Goal: Task Accomplishment & Management: Manage account settings

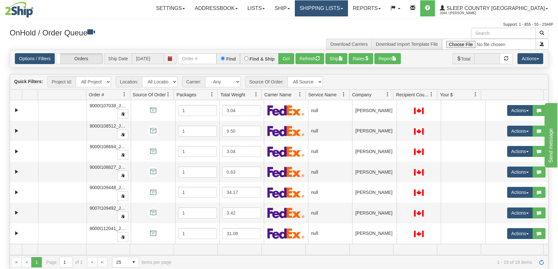
click at [348, 7] on link "Shipping lists" at bounding box center [321, 8] width 53 height 16
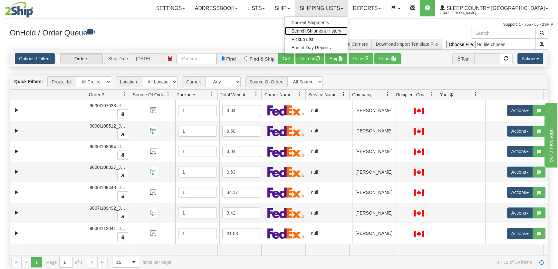
click at [341, 30] on span "Search Shipment History" at bounding box center [316, 30] width 50 height 5
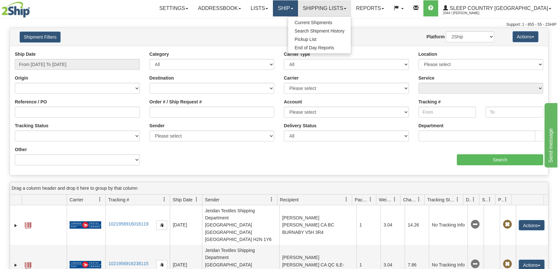
click at [298, 5] on link "Ship" at bounding box center [285, 8] width 25 height 16
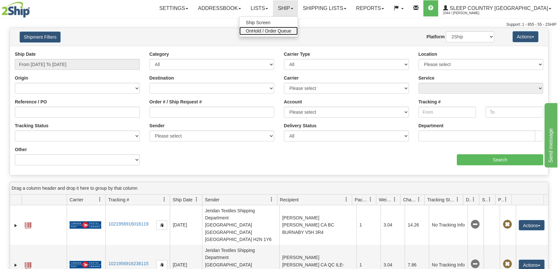
click at [291, 30] on span "OnHold / Order Queue" at bounding box center [268, 30] width 45 height 5
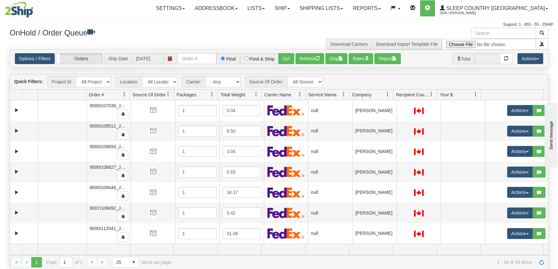
click at [370, 93] on span "Company" at bounding box center [361, 94] width 19 height 6
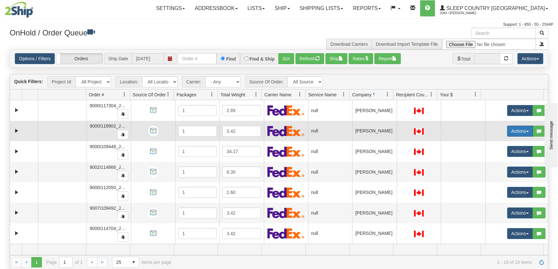
click at [513, 131] on button "Actions" at bounding box center [520, 131] width 26 height 11
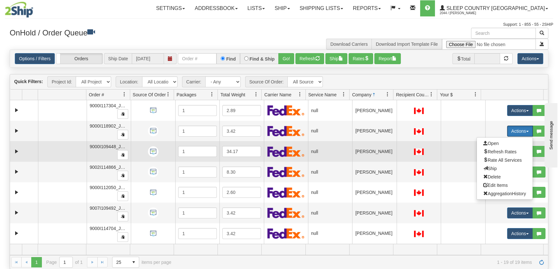
click at [453, 142] on td at bounding box center [463, 151] width 44 height 21
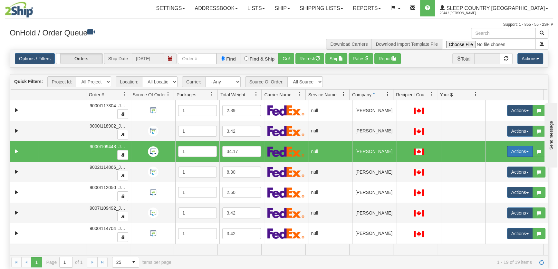
click at [507, 150] on button "Actions" at bounding box center [520, 151] width 26 height 11
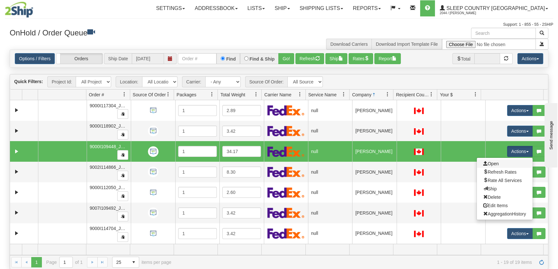
click at [500, 161] on link "Open" at bounding box center [505, 163] width 56 height 8
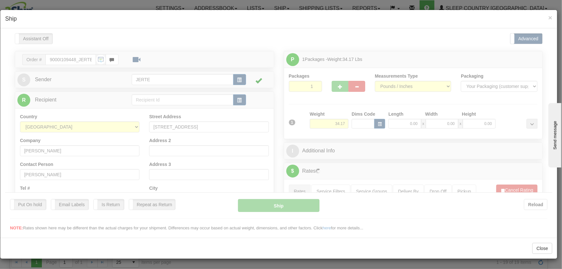
type input "20:51"
type input "16:00"
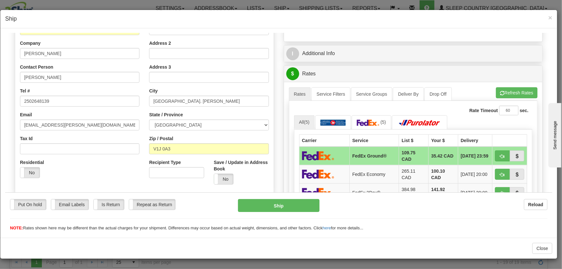
scroll to position [146, 0]
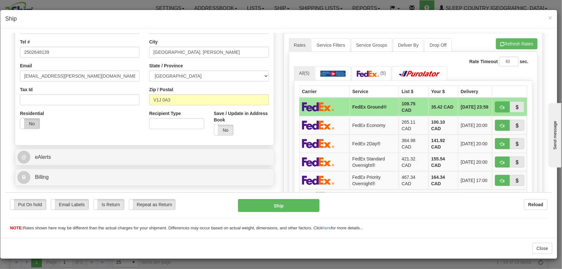
click at [33, 123] on label "No" at bounding box center [29, 123] width 19 height 10
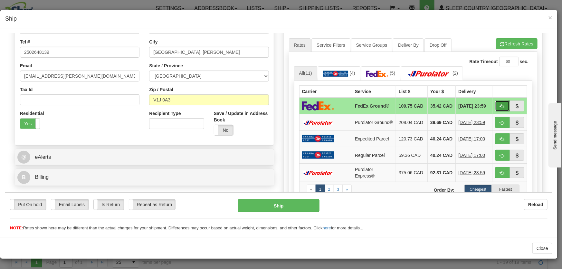
click at [500, 105] on span "button" at bounding box center [502, 106] width 5 height 4
type input "92"
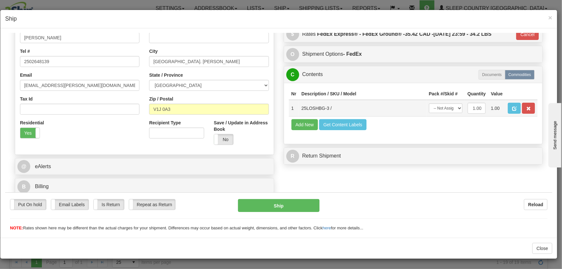
scroll to position [137, 0]
click at [437, 111] on select "-- Not Assigned -- Package 1" at bounding box center [446, 108] width 34 height 10
select select "0"
click at [429, 103] on select "-- Not Assigned -- Package 1" at bounding box center [446, 108] width 34 height 10
click at [296, 207] on button "Ship" at bounding box center [279, 205] width 82 height 13
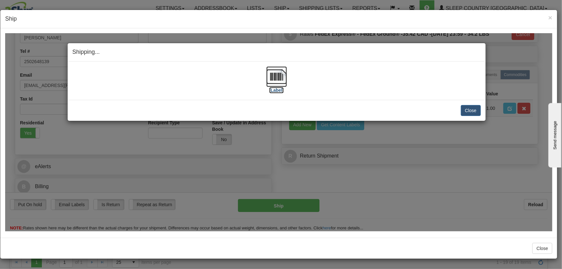
click at [273, 70] on img at bounding box center [276, 76] width 21 height 21
click at [463, 110] on button "Close" at bounding box center [471, 110] width 20 height 11
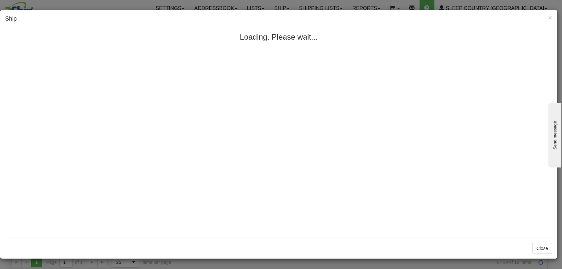
scroll to position [0, 0]
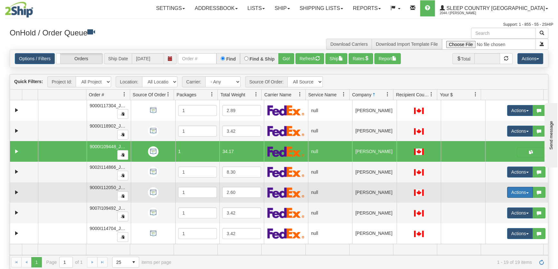
click at [514, 192] on button "Actions" at bounding box center [520, 192] width 26 height 11
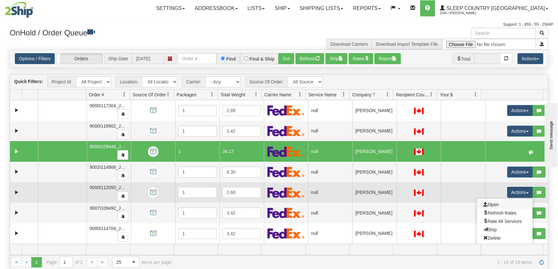
click at [509, 205] on link "Open" at bounding box center [505, 204] width 56 height 8
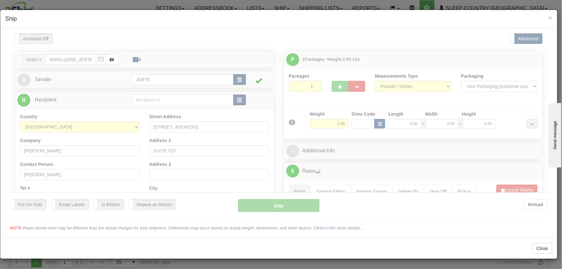
type input "20:52"
type input "16:00"
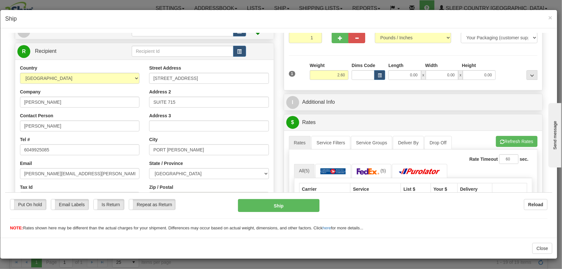
scroll to position [97, 0]
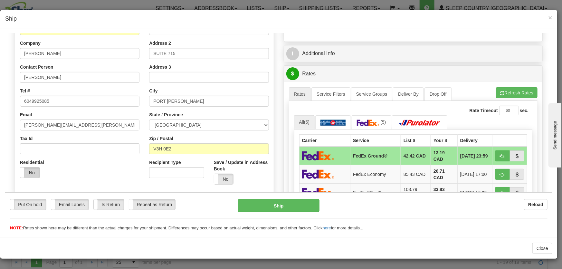
click at [36, 169] on label "No" at bounding box center [29, 172] width 19 height 10
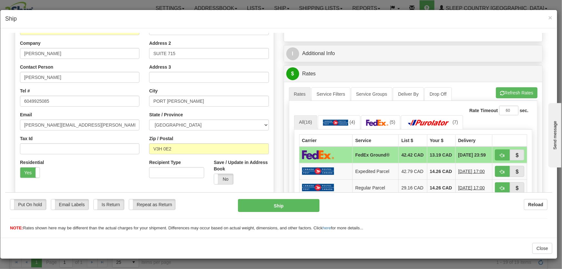
scroll to position [146, 0]
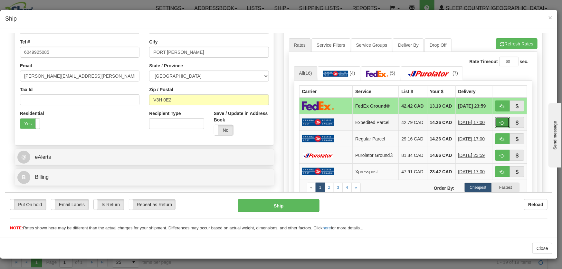
click at [500, 124] on span "button" at bounding box center [502, 122] width 5 height 4
type input "DOM.EP"
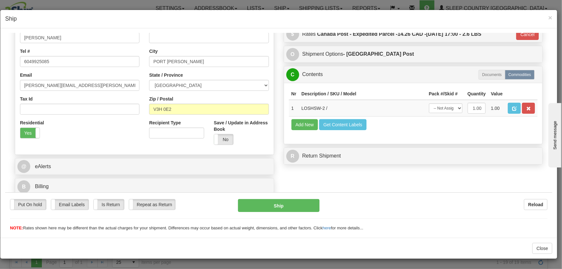
scroll to position [137, 0]
click at [455, 106] on select "-- Not Assigned -- Package 1" at bounding box center [446, 108] width 34 height 10
select select "0"
click at [429, 103] on select "-- Not Assigned -- Package 1" at bounding box center [446, 108] width 34 height 10
click at [307, 206] on button "Ship" at bounding box center [279, 205] width 82 height 13
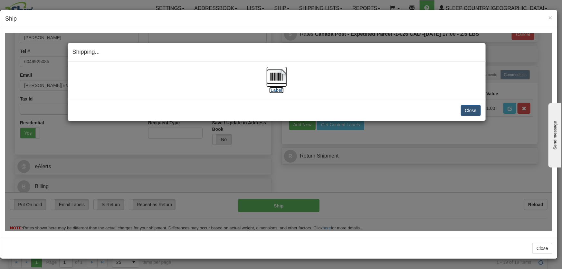
click at [277, 75] on img at bounding box center [276, 76] width 21 height 21
click at [469, 105] on button "Close" at bounding box center [471, 110] width 20 height 11
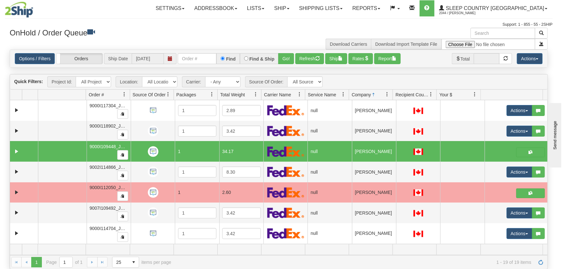
scroll to position [0, 0]
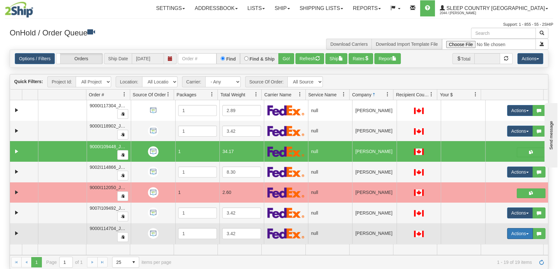
click at [507, 231] on button "Actions" at bounding box center [520, 233] width 26 height 11
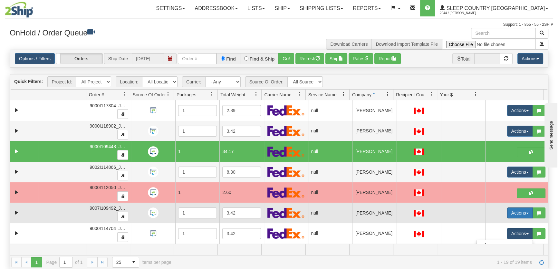
click at [507, 214] on button "Actions" at bounding box center [520, 212] width 26 height 11
click at [492, 224] on span "Open" at bounding box center [490, 225] width 15 height 5
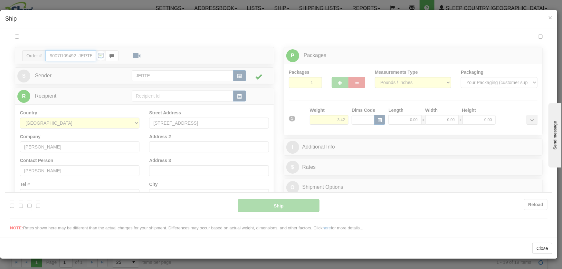
type input "20:54"
type input "16:00"
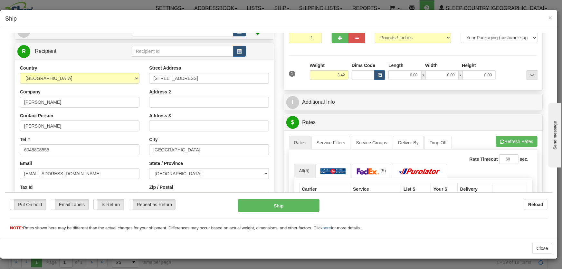
scroll to position [146, 0]
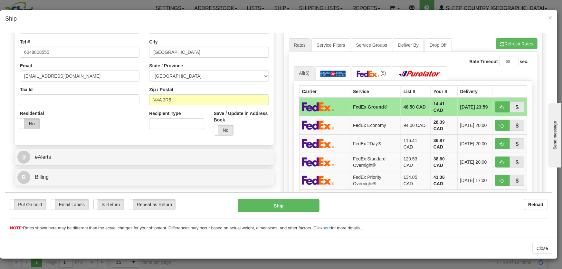
click at [29, 124] on label "No" at bounding box center [29, 123] width 19 height 10
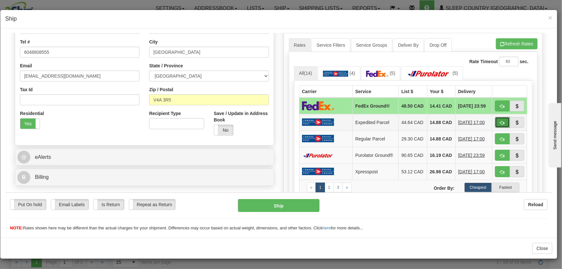
click at [500, 124] on span "button" at bounding box center [502, 122] width 5 height 4
type input "DOM.EP"
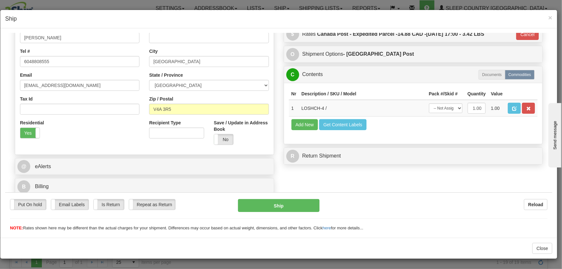
scroll to position [137, 0]
click at [446, 114] on td "-- Not Assigned -- Package 1" at bounding box center [446, 108] width 39 height 17
click at [446, 110] on select "-- Not Assigned -- Package 1" at bounding box center [446, 108] width 34 height 10
select select "0"
click at [429, 103] on select "-- Not Assigned -- Package 1" at bounding box center [446, 108] width 34 height 10
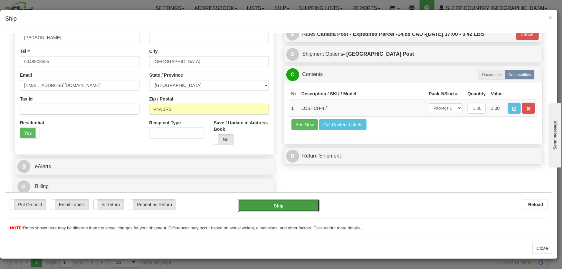
click at [288, 205] on button "Ship" at bounding box center [279, 205] width 82 height 13
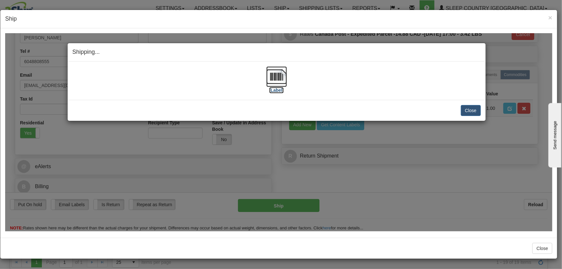
click at [278, 84] on img at bounding box center [276, 76] width 21 height 21
click at [465, 111] on button "Close" at bounding box center [471, 110] width 20 height 11
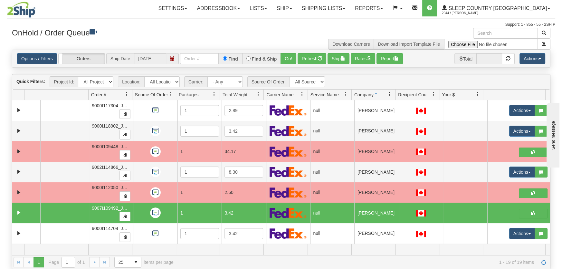
scroll to position [49, 0]
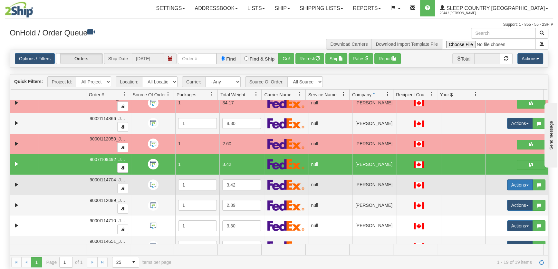
click at [514, 185] on button "Actions" at bounding box center [520, 184] width 26 height 11
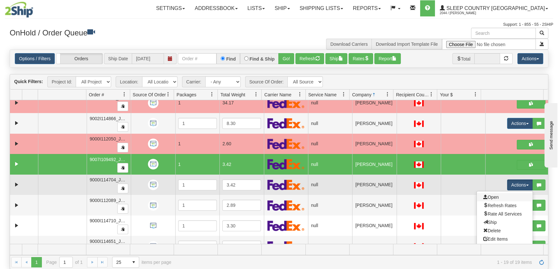
click at [502, 195] on link "Open" at bounding box center [505, 197] width 56 height 8
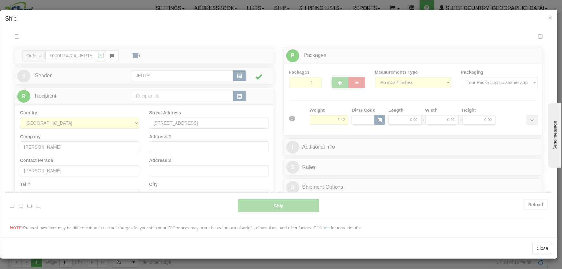
scroll to position [0, 0]
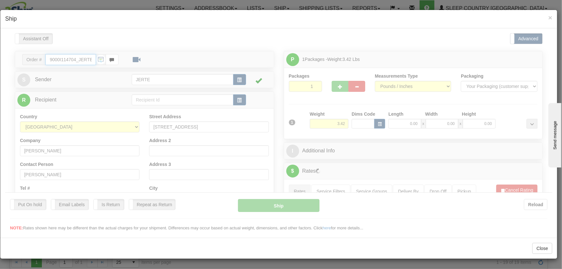
type input "20:54"
type input "16:00"
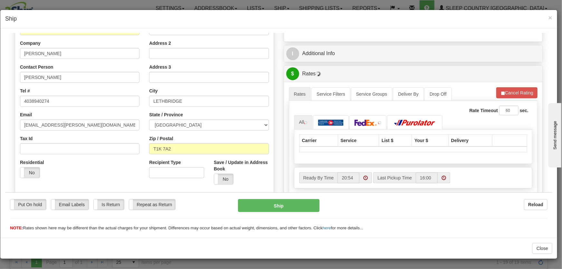
click at [31, 167] on div "Yes No" at bounding box center [30, 172] width 20 height 11
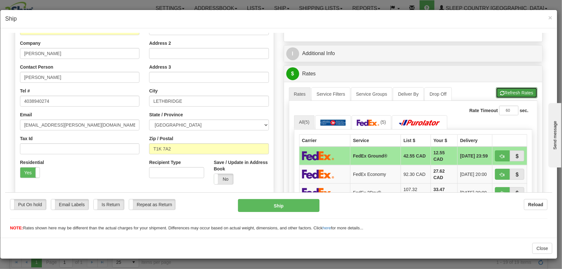
click at [515, 91] on button "Refresh Rates" at bounding box center [517, 92] width 42 height 11
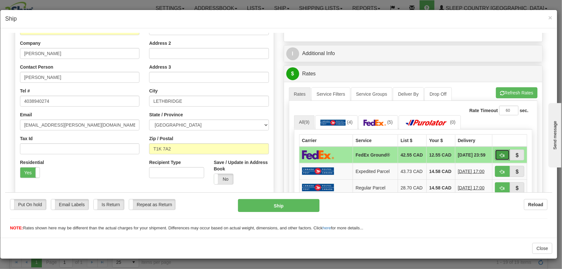
click at [495, 158] on button "button" at bounding box center [502, 154] width 15 height 11
type input "92"
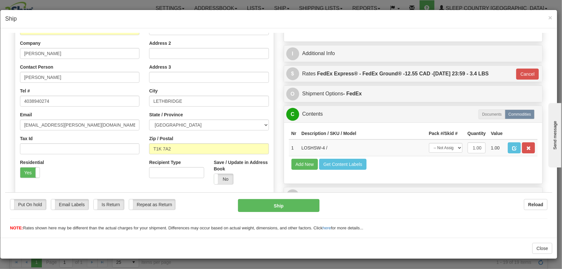
scroll to position [137, 0]
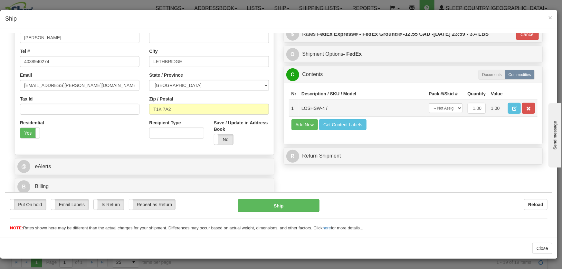
click at [447, 113] on td "-- Not Assigned -- Package 1" at bounding box center [446, 108] width 39 height 17
click at [447, 111] on select "-- Not Assigned -- Package 1" at bounding box center [446, 108] width 34 height 10
select select "0"
click at [429, 103] on select "-- Not Assigned -- Package 1" at bounding box center [446, 108] width 34 height 10
click at [302, 206] on button "Ship" at bounding box center [279, 205] width 82 height 13
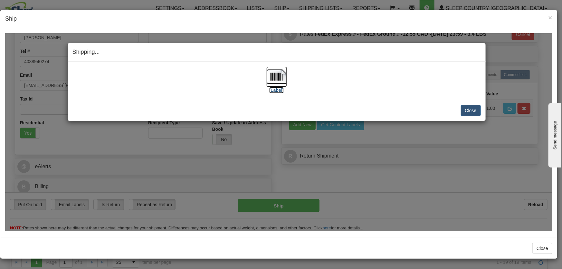
click at [276, 73] on img at bounding box center [276, 76] width 21 height 21
click at [469, 111] on button "Close" at bounding box center [471, 110] width 20 height 11
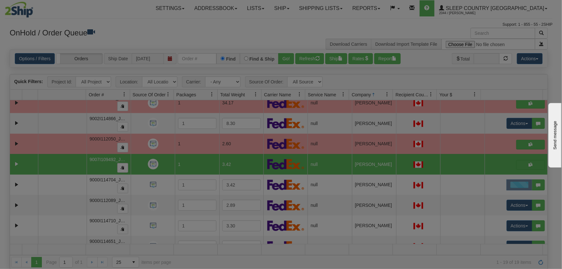
scroll to position [0, 0]
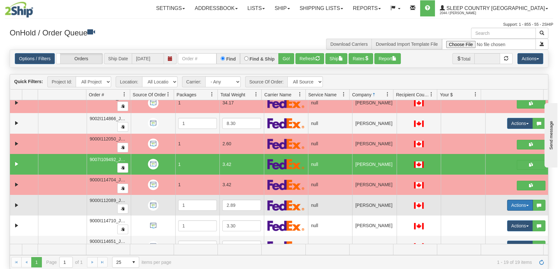
click at [509, 200] on button "Actions" at bounding box center [520, 205] width 26 height 11
click at [483, 217] on span "Open" at bounding box center [490, 217] width 15 height 5
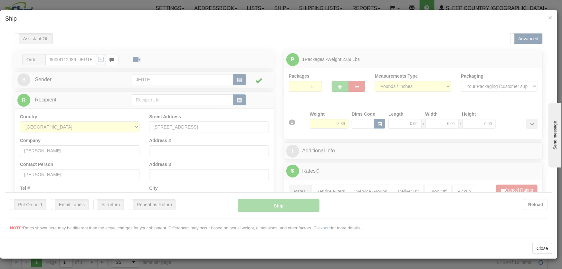
type input "20:55"
type input "16:00"
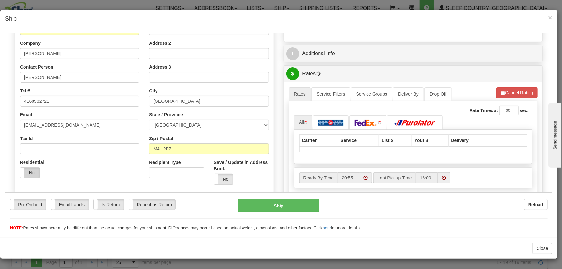
click at [33, 170] on label "No" at bounding box center [29, 172] width 19 height 10
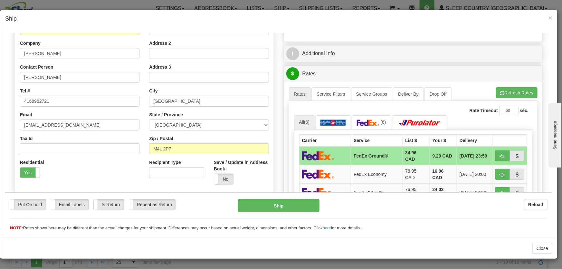
click at [522, 84] on div "A change has been made which could impact your rate estimate. To ensure the est…" at bounding box center [413, 197] width 259 height 231
click at [521, 89] on button "Refresh Rates" at bounding box center [517, 92] width 42 height 11
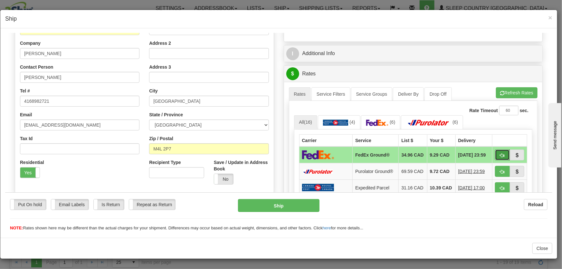
click at [500, 154] on span "button" at bounding box center [502, 155] width 5 height 4
type input "92"
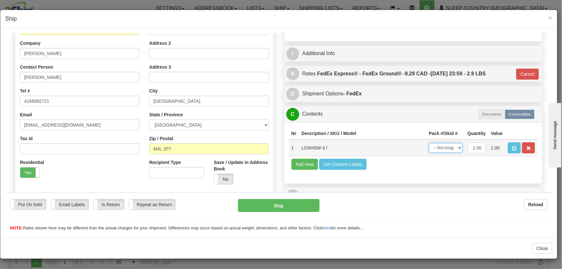
click at [433, 147] on select "-- Not Assigned -- Package 1" at bounding box center [446, 148] width 34 height 10
select select "0"
click at [429, 143] on select "-- Not Assigned -- Package 1" at bounding box center [446, 148] width 34 height 10
click at [306, 206] on button "Ship" at bounding box center [279, 205] width 82 height 13
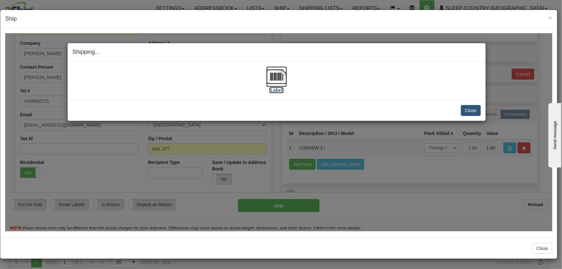
click at [273, 70] on img at bounding box center [276, 76] width 21 height 21
click at [478, 107] on button "Close" at bounding box center [471, 110] width 20 height 11
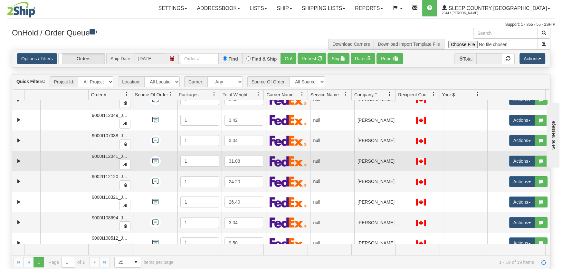
scroll to position [146, 0]
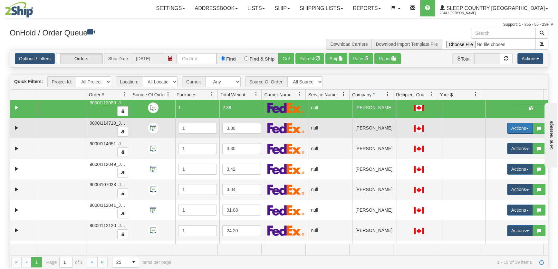
click at [512, 128] on button "Actions" at bounding box center [520, 128] width 26 height 11
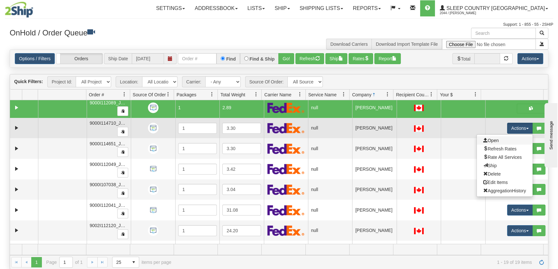
click at [508, 139] on link "Open" at bounding box center [505, 140] width 56 height 8
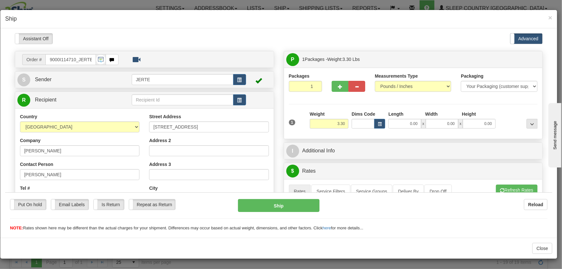
scroll to position [97, 0]
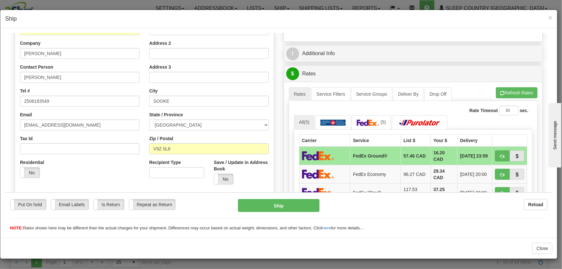
drag, startPoint x: 32, startPoint y: 169, endPoint x: 38, endPoint y: 166, distance: 6.9
click at [32, 169] on label "No" at bounding box center [29, 172] width 19 height 10
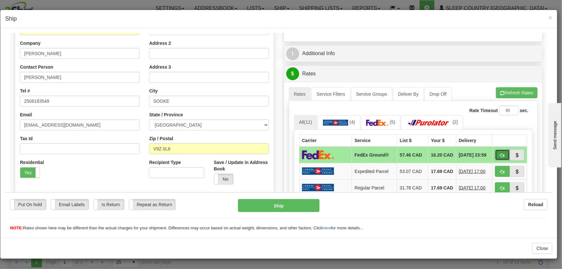
click at [500, 156] on span "button" at bounding box center [502, 155] width 5 height 4
type input "92"
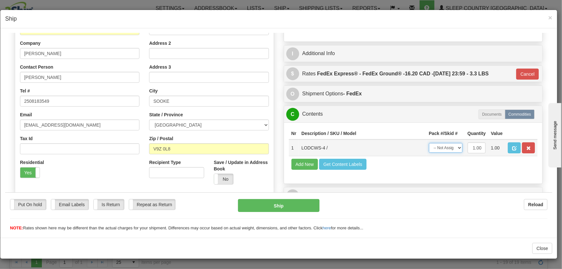
click at [443, 150] on select "-- Not Assigned -- Package 1" at bounding box center [446, 148] width 34 height 10
select select "0"
click at [429, 143] on select "-- Not Assigned -- Package 1" at bounding box center [446, 148] width 34 height 10
click at [293, 199] on div "Put On hold Put On hold Email Labels Email Labels Edit Is Return Is Return Repe…" at bounding box center [278, 211] width 547 height 39
click at [291, 204] on button "Ship" at bounding box center [279, 205] width 82 height 13
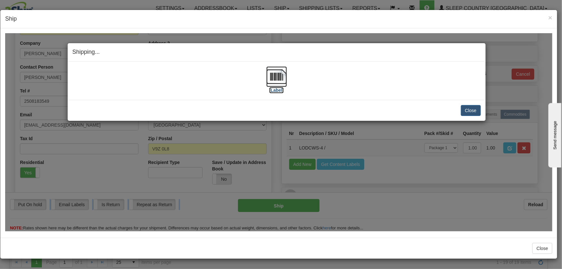
click at [279, 79] on img at bounding box center [276, 76] width 21 height 21
click at [469, 108] on button "Close" at bounding box center [471, 110] width 20 height 11
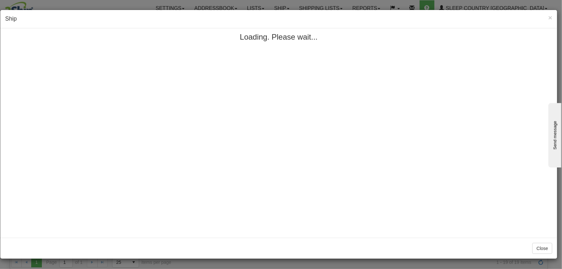
scroll to position [0, 0]
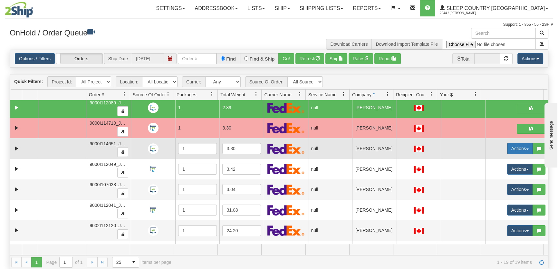
click at [516, 147] on button "Actions" at bounding box center [520, 148] width 26 height 11
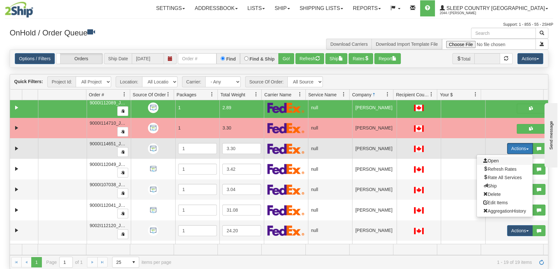
click at [489, 160] on span "Open" at bounding box center [490, 160] width 15 height 5
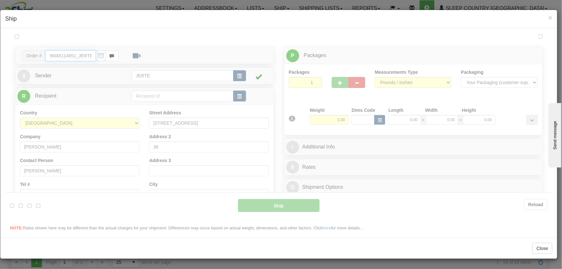
type input "20:57"
type input "16:00"
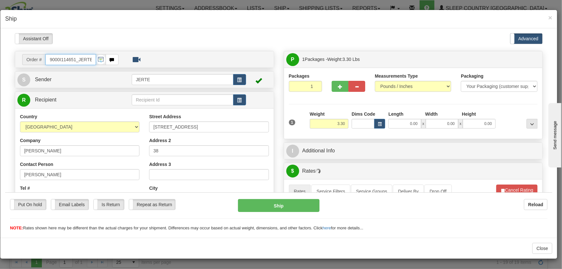
scroll to position [146, 0]
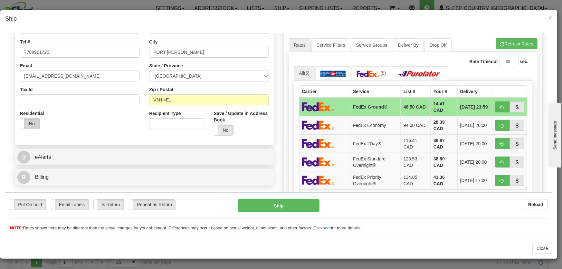
click at [32, 127] on label "No" at bounding box center [29, 123] width 19 height 10
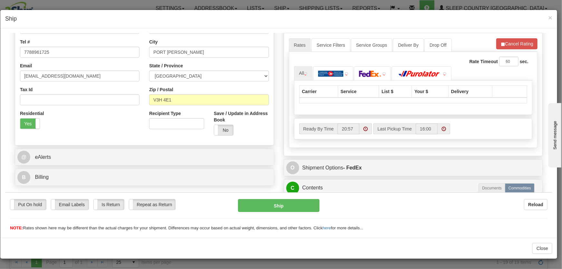
scroll to position [49, 0]
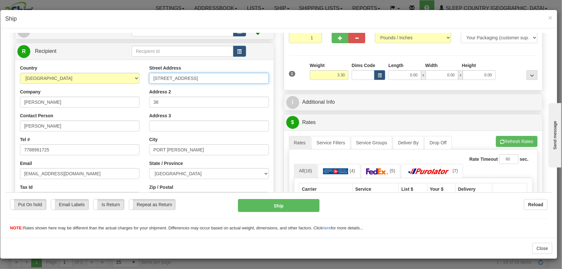
drag, startPoint x: 235, startPoint y: 78, endPoint x: 106, endPoint y: 80, distance: 128.9
click at [106, 80] on div "Country [GEOGRAPHIC_DATA] [GEOGRAPHIC_DATA] [GEOGRAPHIC_DATA] [GEOGRAPHIC_DATA]…" at bounding box center [144, 150] width 259 height 173
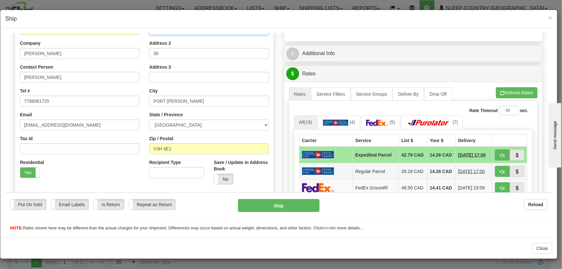
scroll to position [146, 0]
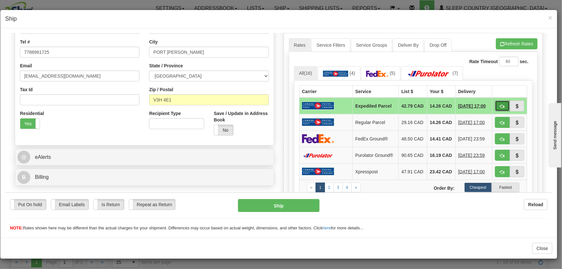
click at [500, 106] on span "button" at bounding box center [502, 106] width 5 height 4
type input "DOM.EP"
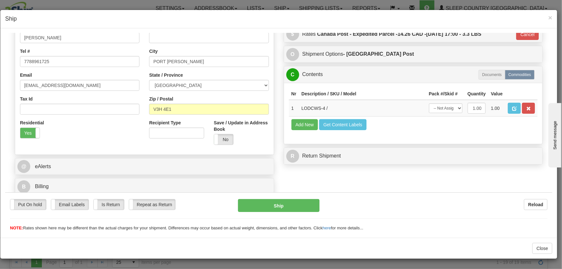
scroll to position [137, 0]
drag, startPoint x: 429, startPoint y: 107, endPoint x: 436, endPoint y: 108, distance: 7.1
click at [432, 107] on select "-- Not Assigned -- Package 1" at bounding box center [446, 108] width 34 height 10
select select "0"
click at [429, 103] on select "-- Not Assigned -- Package 1" at bounding box center [446, 108] width 34 height 10
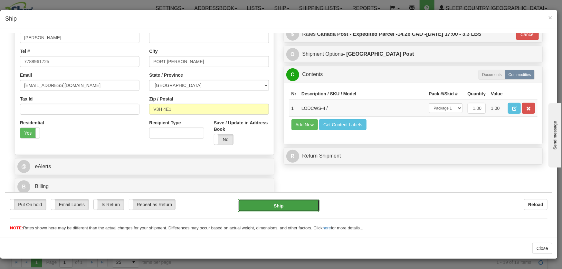
click at [302, 207] on button "Ship" at bounding box center [279, 205] width 82 height 13
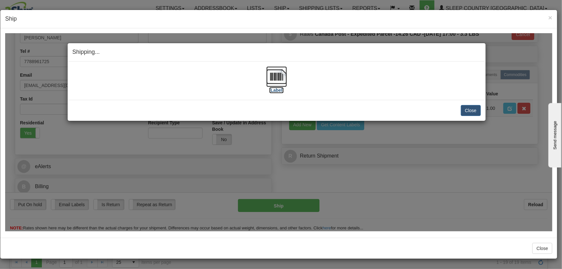
click at [285, 77] on img at bounding box center [276, 76] width 21 height 21
click at [478, 111] on button "Close" at bounding box center [471, 110] width 20 height 11
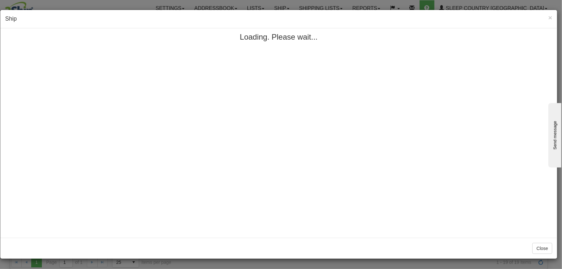
scroll to position [0, 0]
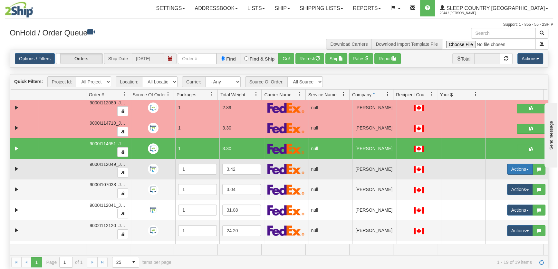
click at [512, 169] on button "Actions" at bounding box center [520, 169] width 26 height 11
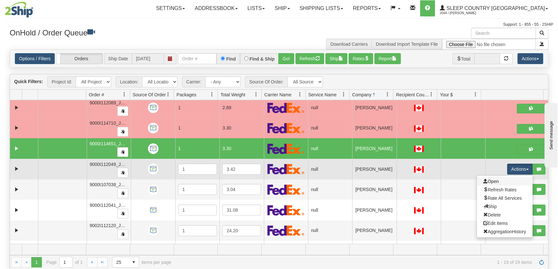
click at [505, 181] on link "Open" at bounding box center [505, 181] width 56 height 8
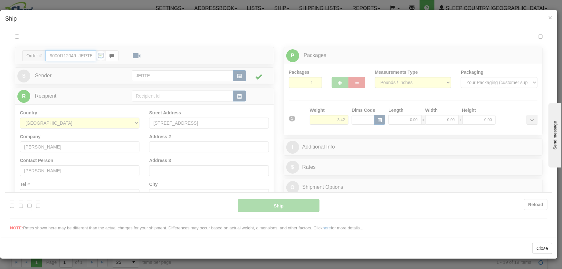
type input "20:58"
type input "16:00"
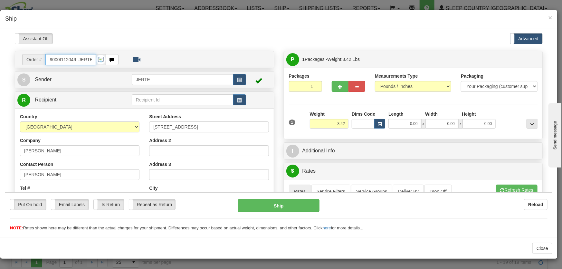
scroll to position [97, 0]
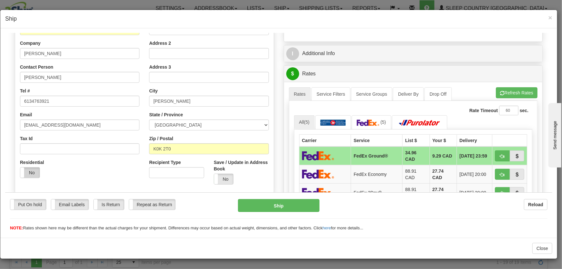
click at [33, 170] on label "No" at bounding box center [29, 172] width 19 height 10
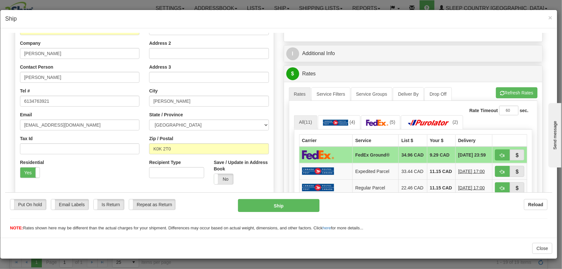
scroll to position [146, 0]
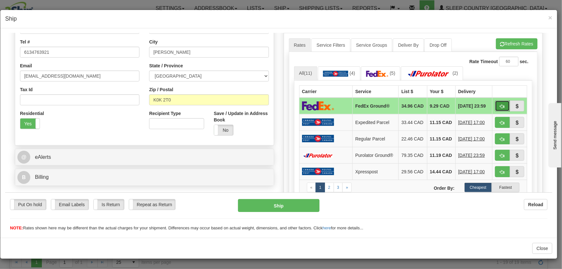
click at [500, 104] on span "button" at bounding box center [502, 106] width 5 height 4
type input "92"
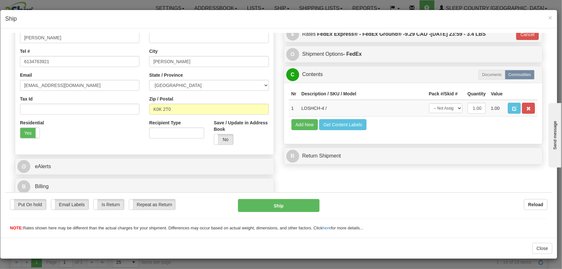
scroll to position [137, 0]
click at [447, 109] on select "-- Not Assigned -- Package 1" at bounding box center [446, 108] width 34 height 10
select select "0"
click at [429, 103] on select "-- Not Assigned -- Package 1" at bounding box center [446, 108] width 34 height 10
click at [302, 211] on button "Ship" at bounding box center [279, 205] width 82 height 13
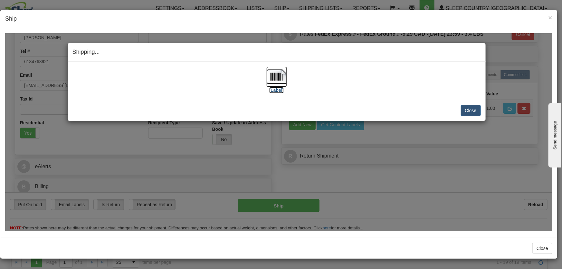
click at [277, 70] on img at bounding box center [276, 76] width 21 height 21
click at [475, 110] on button "Close" at bounding box center [471, 110] width 20 height 11
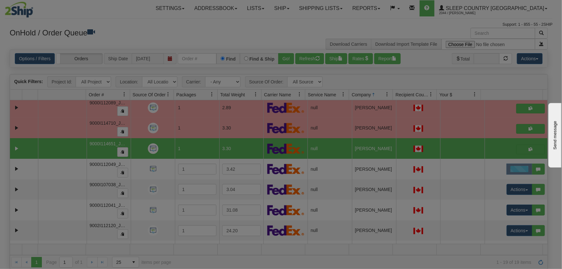
scroll to position [0, 0]
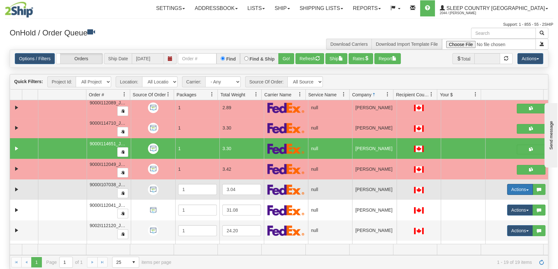
click at [514, 190] on button "Actions" at bounding box center [520, 189] width 26 height 11
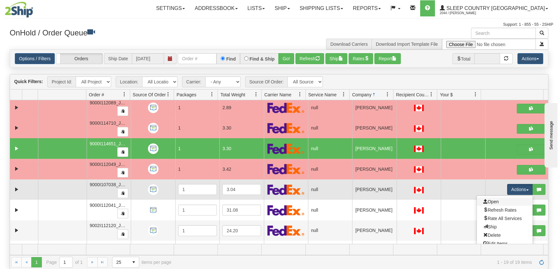
click at [500, 200] on link "Open" at bounding box center [505, 201] width 56 height 8
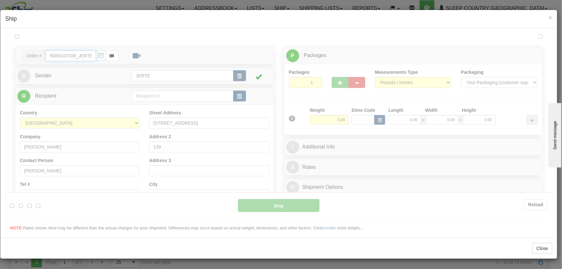
type input "20:59"
type input "16:00"
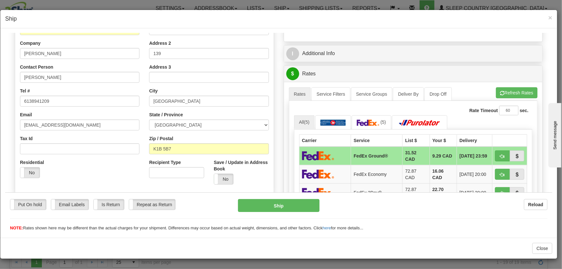
scroll to position [146, 0]
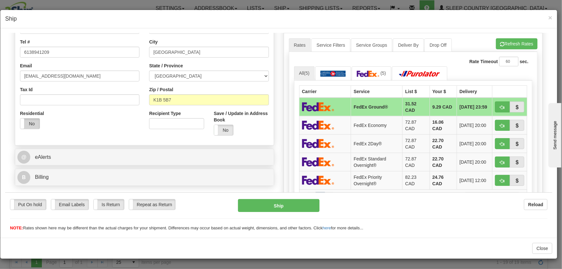
click at [30, 121] on label "No" at bounding box center [29, 123] width 19 height 10
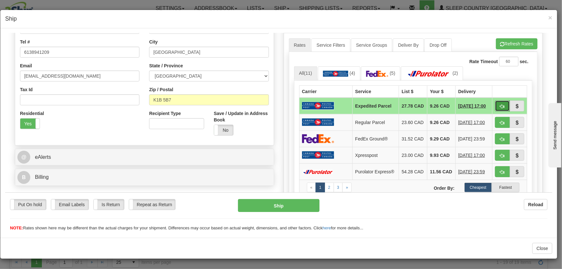
click at [500, 106] on span "button" at bounding box center [502, 106] width 5 height 4
type input "DOM.EP"
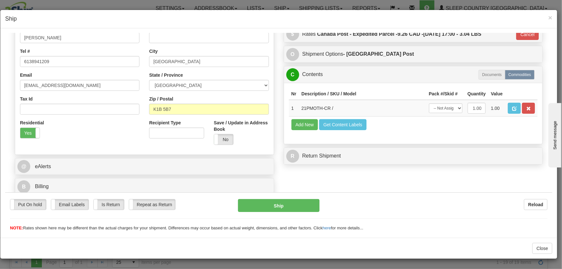
scroll to position [137, 0]
click at [448, 104] on select "-- Not Assigned -- Package 1" at bounding box center [446, 108] width 34 height 10
select select "0"
click at [429, 103] on select "-- Not Assigned -- Package 1" at bounding box center [446, 108] width 34 height 10
click at [298, 204] on button "Ship" at bounding box center [279, 205] width 82 height 13
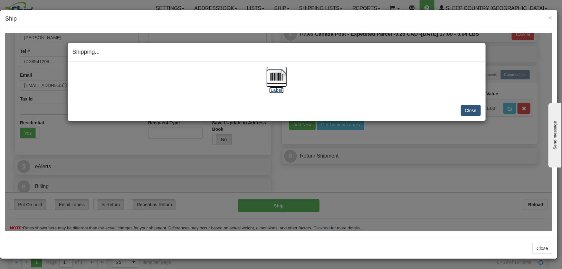
click at [280, 79] on img at bounding box center [276, 76] width 21 height 21
click at [471, 109] on button "Close" at bounding box center [471, 110] width 20 height 11
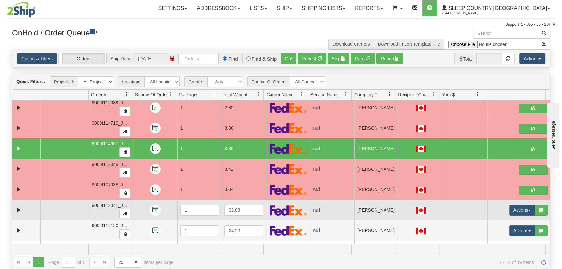
scroll to position [195, 0]
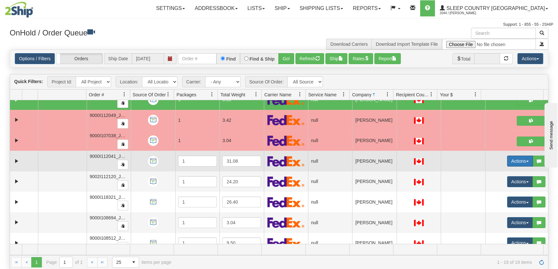
click at [510, 159] on button "Actions" at bounding box center [520, 161] width 26 height 11
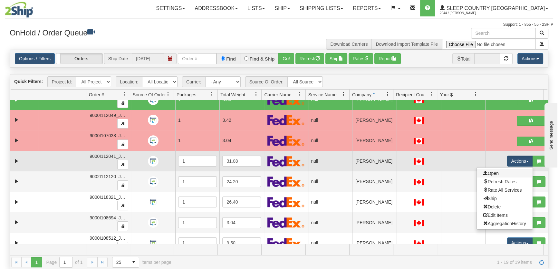
click at [507, 171] on link "Open" at bounding box center [505, 173] width 56 height 8
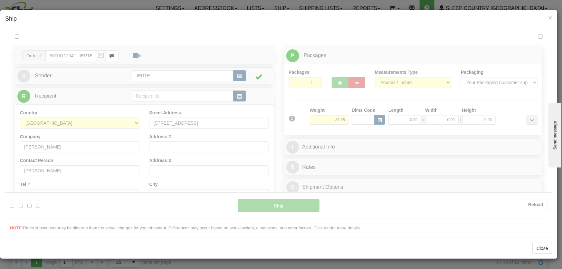
scroll to position [0, 0]
type input "21:00"
type input "16:00"
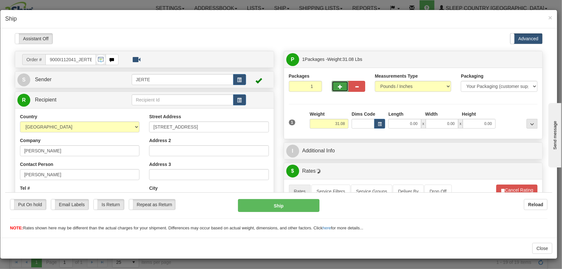
click at [340, 84] on span "button" at bounding box center [340, 86] width 5 height 4
type input "2"
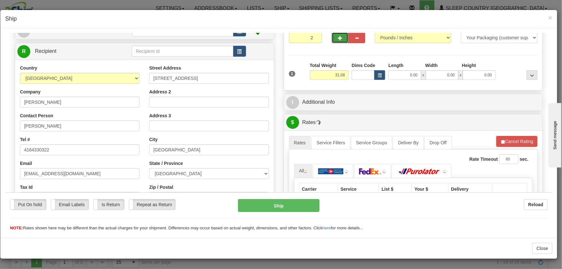
scroll to position [97, 0]
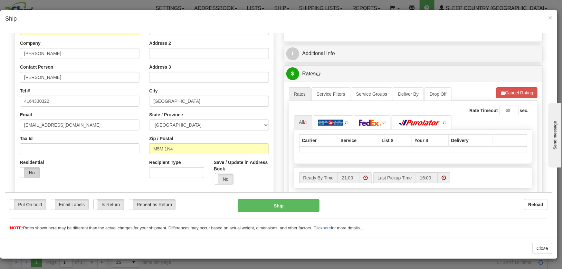
click at [29, 171] on label "No" at bounding box center [29, 172] width 19 height 10
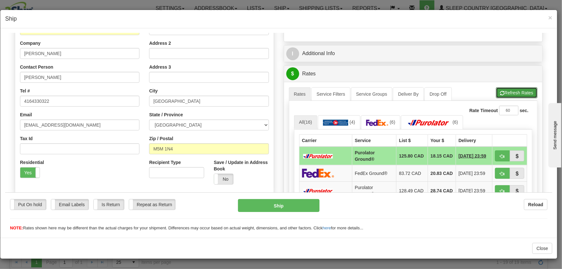
click at [502, 90] on button "Refresh Rates" at bounding box center [517, 92] width 42 height 11
click at [495, 154] on button "button" at bounding box center [502, 155] width 15 height 11
type input "260"
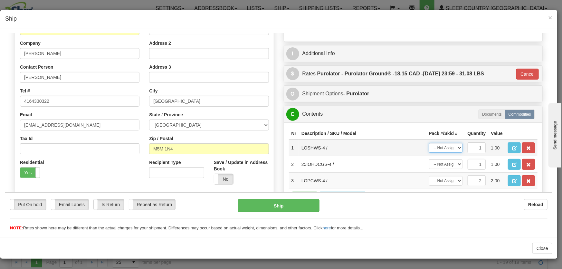
click at [447, 147] on select "-- Not Assigned -- Package 1 Package 2" at bounding box center [446, 148] width 34 height 10
select select "0"
click at [429, 143] on select "-- Not Assigned -- Package 1 Package 2" at bounding box center [446, 148] width 34 height 10
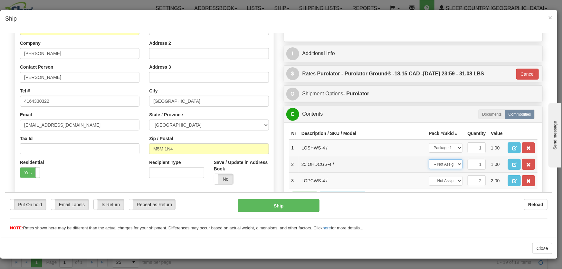
click at [451, 165] on select "-- Not Assigned -- Package 1 Package 2" at bounding box center [446, 164] width 34 height 10
click at [429, 159] on select "-- Not Assigned -- Package 1 Package 2" at bounding box center [446, 164] width 34 height 10
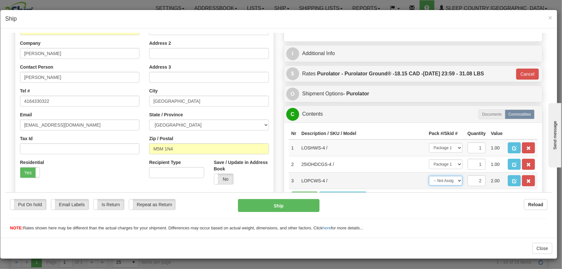
click at [450, 180] on select "-- Not Assigned -- Package 1 Package 2 Split" at bounding box center [446, 181] width 34 height 10
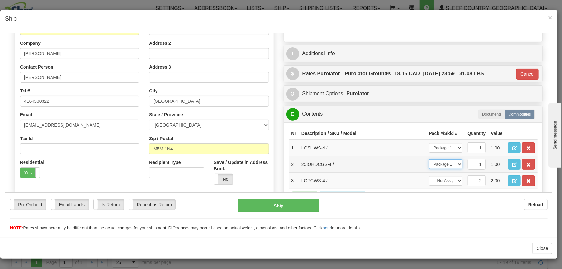
click at [445, 162] on select "-- Not Assigned -- Package 1 Package 2" at bounding box center [446, 164] width 34 height 10
select select "1"
click at [429, 159] on select "-- Not Assigned -- Package 1 Package 2" at bounding box center [446, 164] width 34 height 10
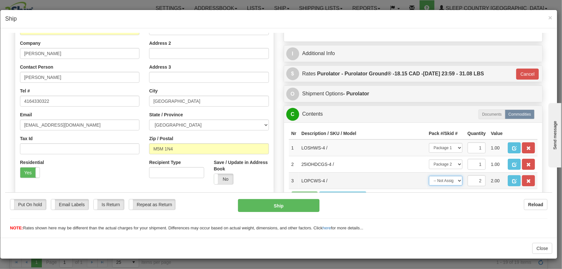
click at [446, 178] on select "-- Not Assigned -- Package 1 Package 2 Split" at bounding box center [446, 181] width 34 height 10
select select "1"
click at [429, 176] on select "-- Not Assigned -- Package 1 Package 2 Split" at bounding box center [446, 181] width 34 height 10
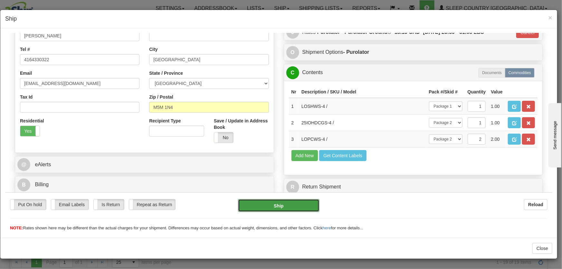
click at [276, 205] on button "Ship" at bounding box center [279, 205] width 82 height 13
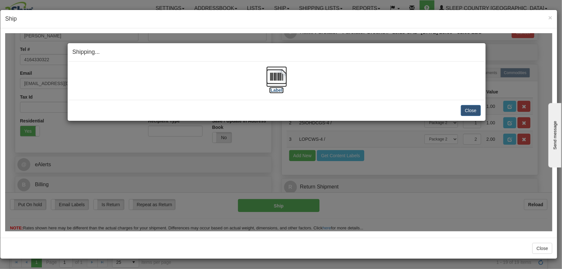
click at [280, 76] on img at bounding box center [276, 76] width 21 height 21
click at [469, 109] on button "Close" at bounding box center [471, 110] width 20 height 11
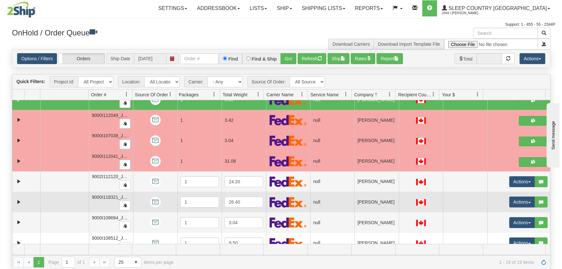
scroll to position [244, 0]
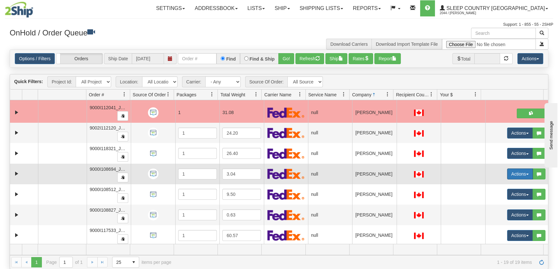
click at [515, 174] on button "Actions" at bounding box center [520, 173] width 26 height 11
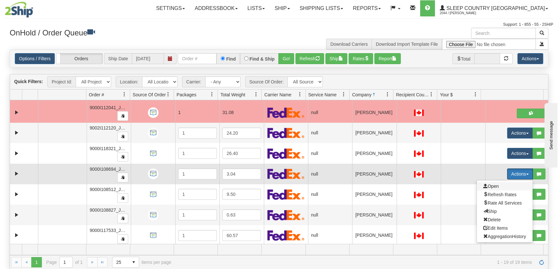
click at [491, 184] on span "Open" at bounding box center [490, 186] width 15 height 5
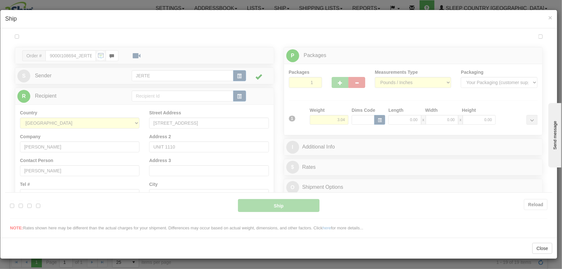
scroll to position [0, 0]
type input "21:01"
type input "16:00"
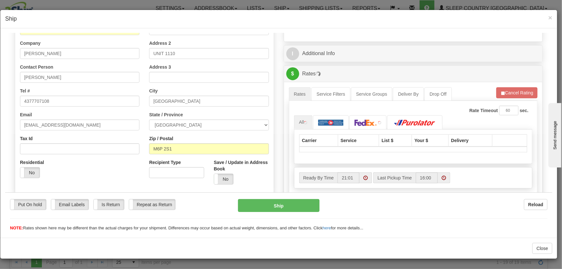
scroll to position [146, 0]
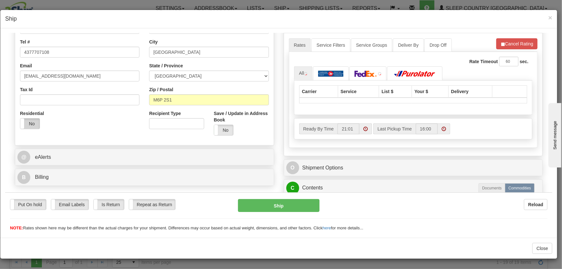
click at [29, 120] on label "No" at bounding box center [29, 123] width 19 height 10
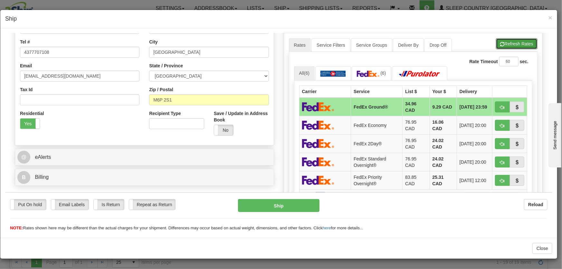
click at [500, 45] on span "button" at bounding box center [502, 44] width 5 height 4
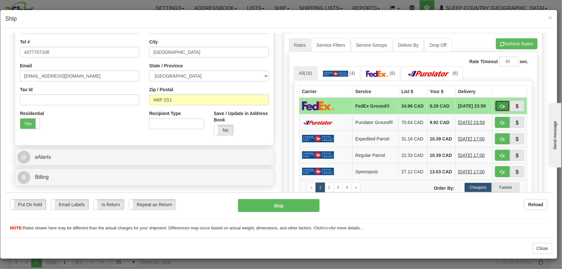
drag, startPoint x: 496, startPoint y: 103, endPoint x: 493, endPoint y: 106, distance: 4.3
click at [500, 104] on span "button" at bounding box center [502, 106] width 5 height 4
type input "92"
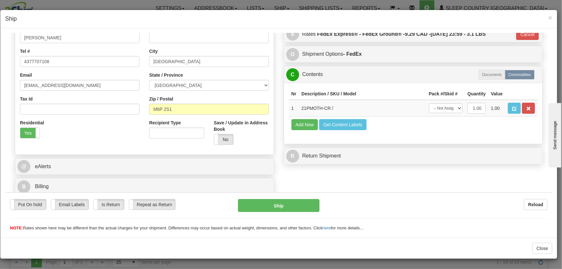
scroll to position [137, 0]
click at [450, 108] on select "-- Not Assigned -- Package 1" at bounding box center [446, 108] width 34 height 10
select select "0"
click at [429, 103] on select "-- Not Assigned -- Package 1" at bounding box center [446, 108] width 34 height 10
click at [275, 203] on button "Ship" at bounding box center [279, 205] width 82 height 13
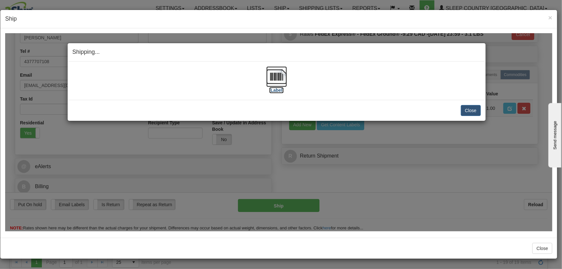
click at [282, 81] on img at bounding box center [276, 76] width 21 height 21
click at [478, 111] on button "Close" at bounding box center [471, 110] width 20 height 11
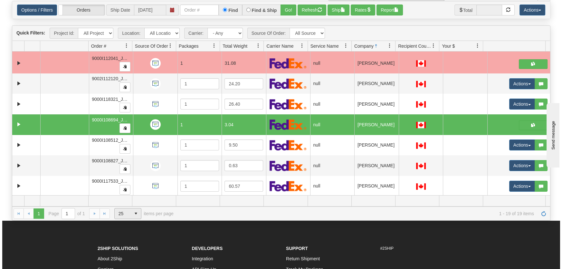
scroll to position [97, 0]
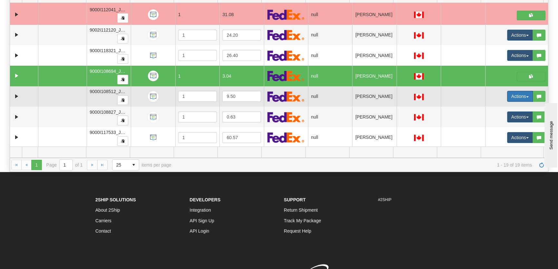
click at [514, 95] on button "Actions" at bounding box center [520, 96] width 26 height 11
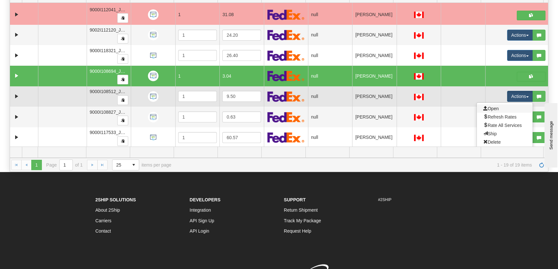
click at [499, 107] on link "Open" at bounding box center [505, 108] width 56 height 8
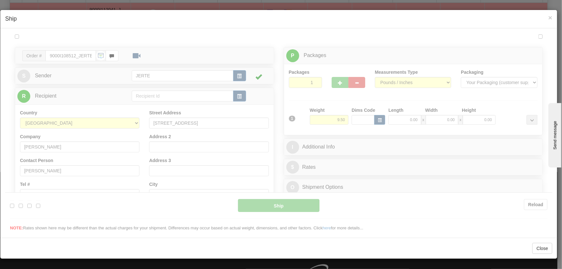
scroll to position [0, 0]
type input "21:02"
type input "16:00"
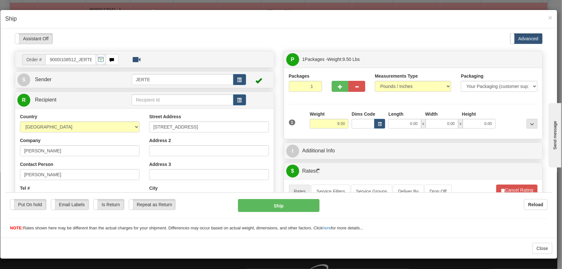
scroll to position [97, 0]
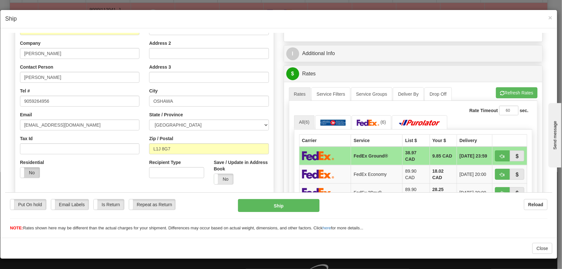
click at [36, 173] on label "No" at bounding box center [29, 172] width 19 height 10
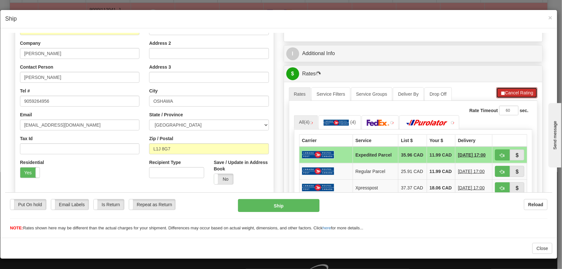
click at [514, 91] on button "Cancel Rating" at bounding box center [516, 92] width 41 height 11
click at [514, 91] on button "Refresh Rates" at bounding box center [517, 92] width 42 height 11
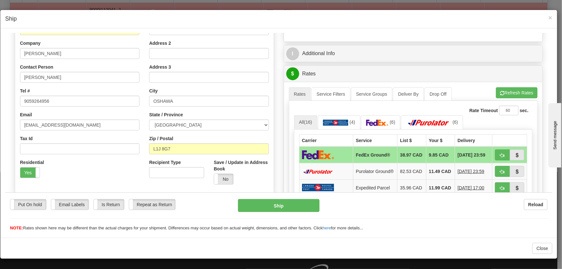
scroll to position [146, 0]
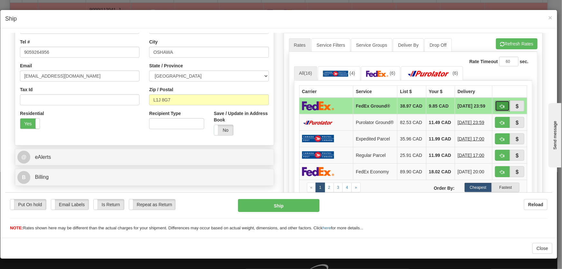
click at [495, 105] on button "button" at bounding box center [502, 105] width 15 height 11
type input "92"
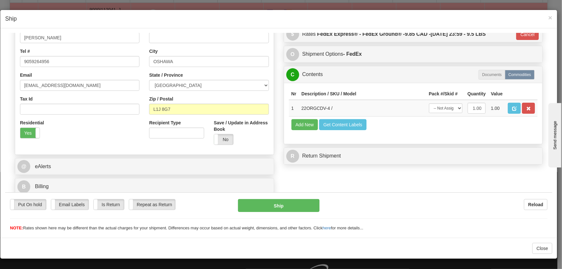
scroll to position [137, 0]
click at [445, 110] on select "-- Not Assigned -- Package 1" at bounding box center [446, 108] width 34 height 10
select select "0"
click at [429, 103] on select "-- Not Assigned -- Package 1" at bounding box center [446, 108] width 34 height 10
click at [312, 202] on button "Ship" at bounding box center [279, 205] width 82 height 13
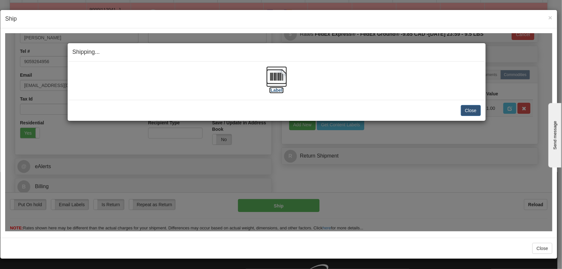
click at [277, 82] on img at bounding box center [276, 76] width 21 height 21
click at [477, 105] on button "Close" at bounding box center [471, 110] width 20 height 11
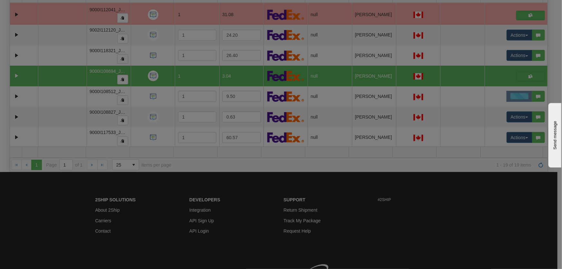
scroll to position [0, 0]
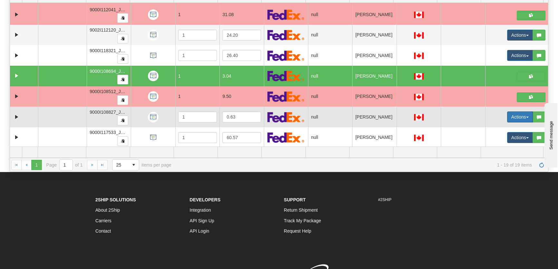
click at [512, 113] on button "Actions" at bounding box center [520, 116] width 26 height 11
click at [501, 123] on ul "Open Refresh Rates Rate All Services Ship Delete Edit Items AggregationHistory" at bounding box center [504, 154] width 56 height 62
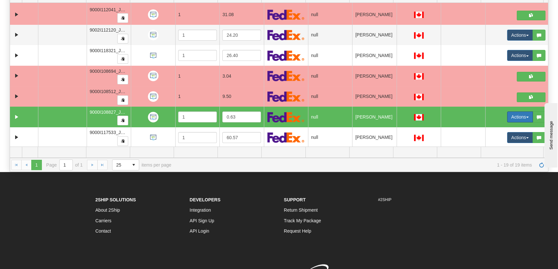
click at [507, 115] on button "Actions" at bounding box center [520, 116] width 26 height 11
click at [507, 128] on link "Open" at bounding box center [505, 129] width 56 height 8
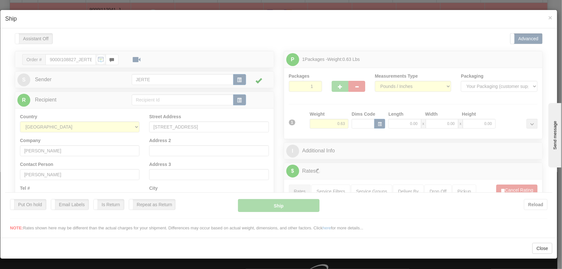
type input "21:03"
type input "16:00"
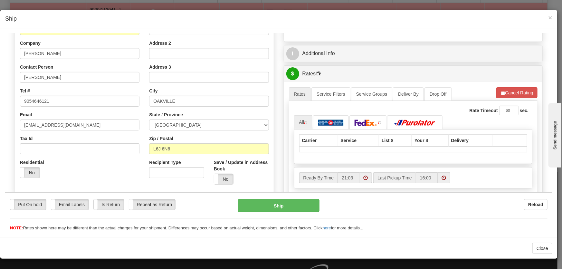
scroll to position [146, 0]
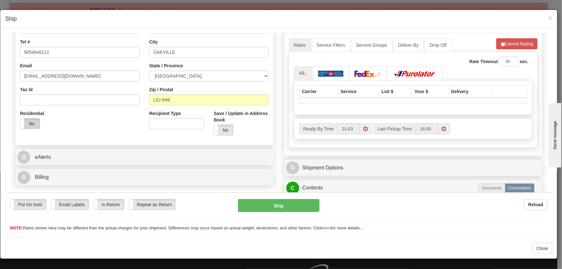
click at [25, 124] on label "No" at bounding box center [29, 123] width 19 height 10
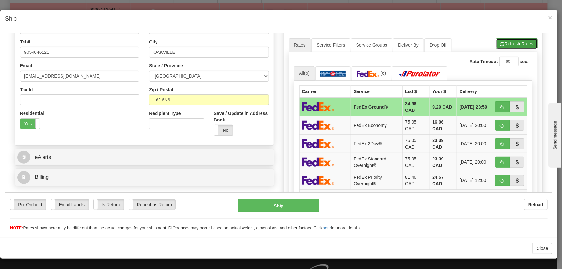
click at [504, 45] on button "Refresh Rates" at bounding box center [517, 43] width 42 height 11
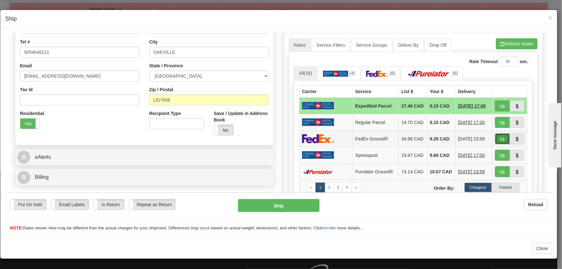
click at [495, 142] on button "button" at bounding box center [502, 138] width 15 height 11
type input "92"
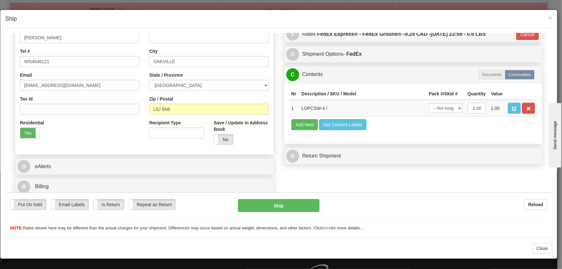
scroll to position [137, 0]
drag, startPoint x: 431, startPoint y: 105, endPoint x: 432, endPoint y: 108, distance: 3.3
click at [432, 108] on select "-- Not Assigned -- Package 1" at bounding box center [446, 108] width 34 height 10
select select "0"
click at [429, 103] on select "-- Not Assigned -- Package 1" at bounding box center [446, 108] width 34 height 10
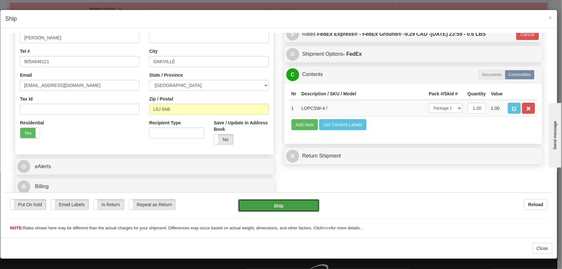
click at [292, 204] on button "Ship" at bounding box center [279, 205] width 82 height 13
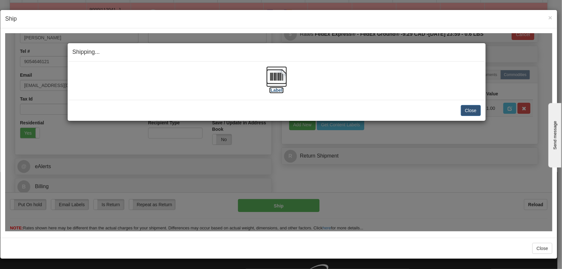
click at [275, 79] on img at bounding box center [276, 76] width 21 height 21
click at [467, 111] on button "Close" at bounding box center [471, 110] width 20 height 11
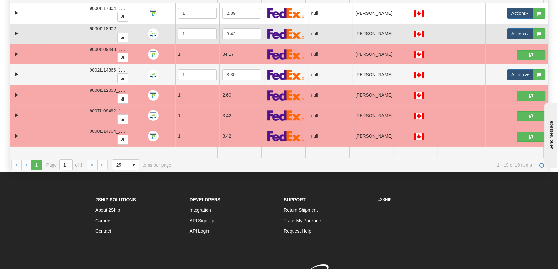
scroll to position [0, 0]
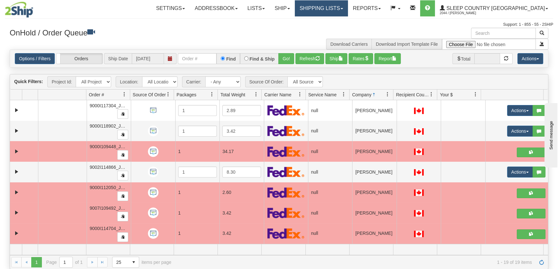
click at [348, 9] on link "Shipping lists" at bounding box center [321, 8] width 53 height 16
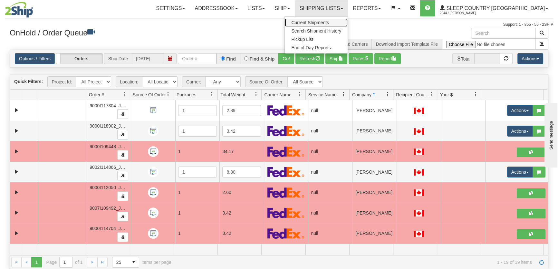
click at [329, 22] on span "Current Shipments" at bounding box center [310, 22] width 38 height 5
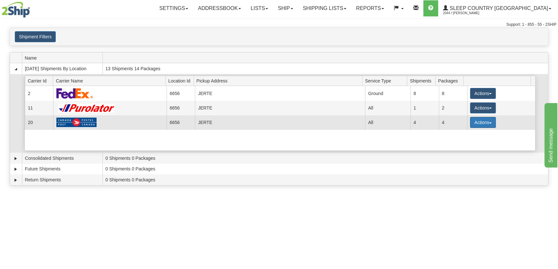
click at [477, 120] on button "Actions" at bounding box center [483, 122] width 26 height 11
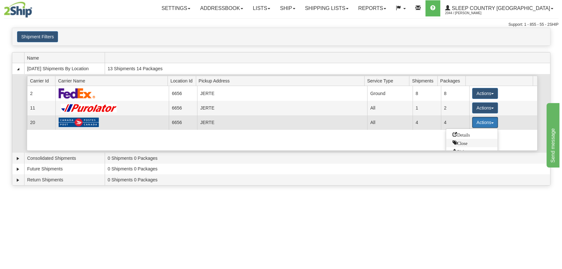
scroll to position [24, 0]
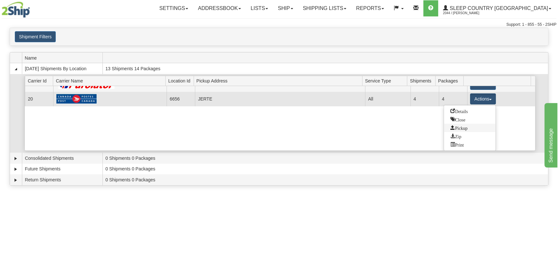
click at [466, 130] on link "Pickup" at bounding box center [470, 128] width 52 height 8
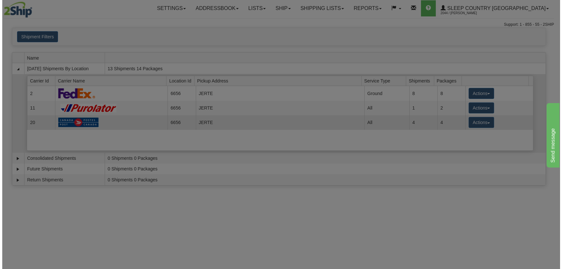
scroll to position [0, 0]
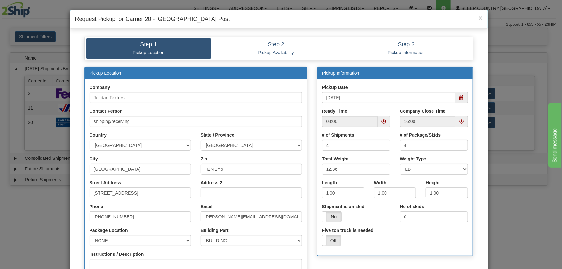
click at [460, 97] on span at bounding box center [461, 97] width 5 height 5
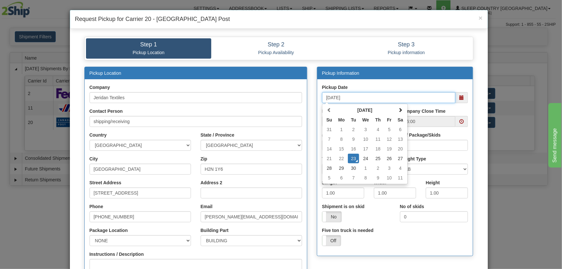
click at [362, 159] on td "24" at bounding box center [365, 159] width 13 height 10
type input "09/24/2025"
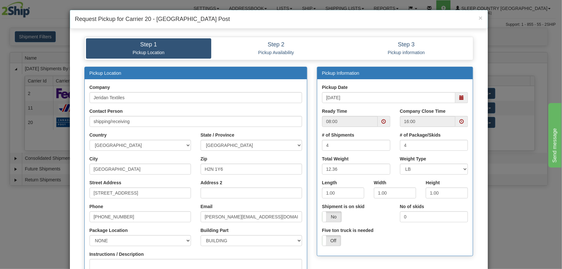
click at [385, 116] on span at bounding box center [384, 121] width 13 height 11
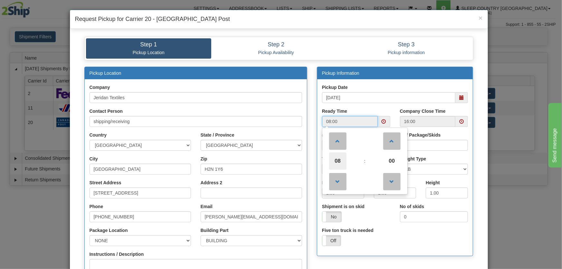
click at [340, 160] on span "08" at bounding box center [337, 160] width 17 height 17
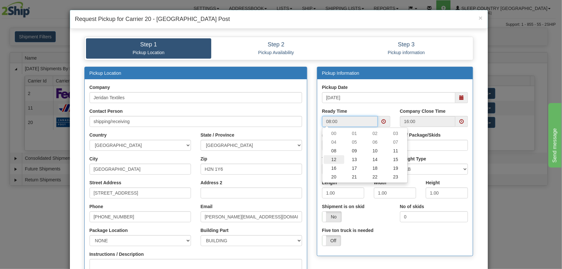
click at [331, 161] on td "12" at bounding box center [334, 159] width 21 height 9
type input "12:00"
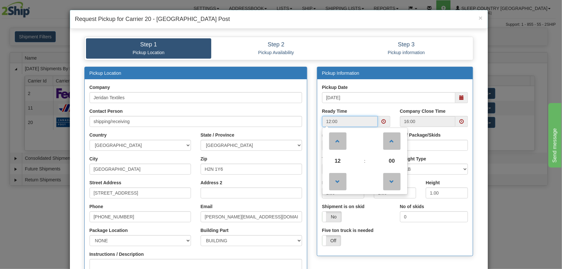
scroll to position [97, 0]
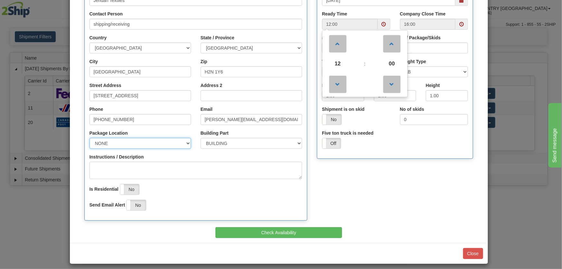
click at [107, 145] on select "NONE FRONT REAR SIDE" at bounding box center [140, 143] width 101 height 11
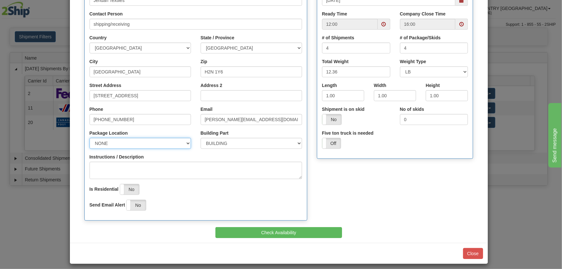
select select "1"
click at [90, 138] on select "NONE FRONT REAR SIDE" at bounding box center [140, 143] width 101 height 11
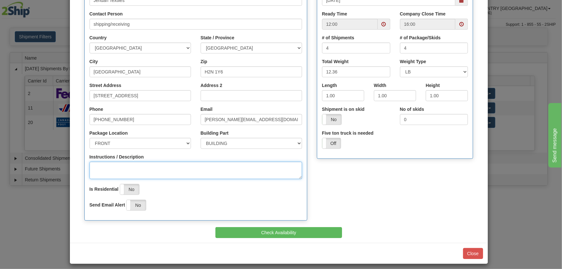
click at [107, 164] on textarea "Instructions / Description" at bounding box center [196, 170] width 213 height 17
type textarea "ON COURIER PICKUP SHELVES"
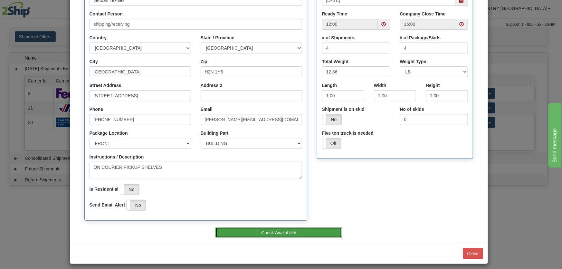
click at [287, 230] on button "Check Availability" at bounding box center [279, 232] width 127 height 11
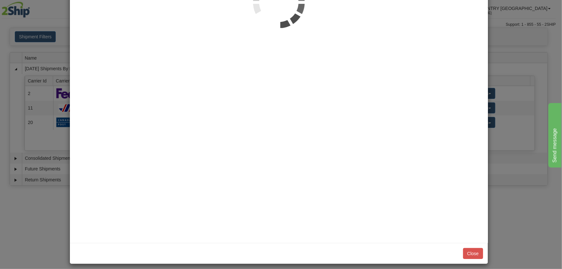
scroll to position [0, 0]
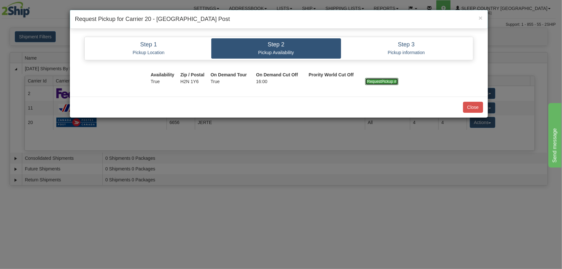
click at [376, 80] on input "RequestPickup #" at bounding box center [381, 81] width 33 height 7
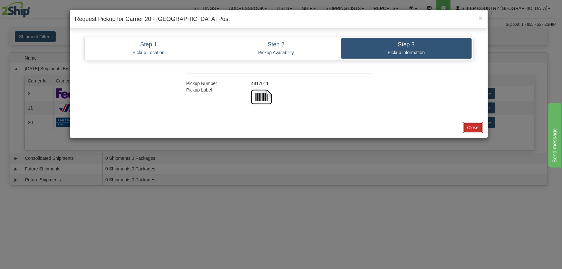
click at [471, 122] on button "Close" at bounding box center [473, 127] width 20 height 11
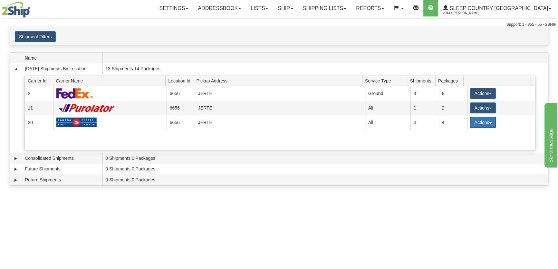
click at [472, 123] on button "Actions" at bounding box center [483, 122] width 26 height 11
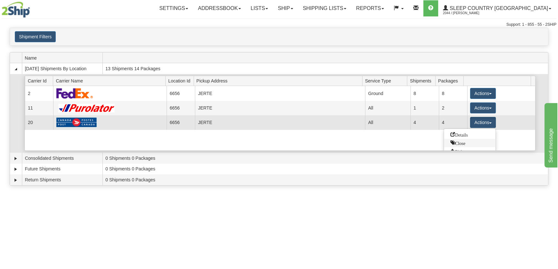
click at [464, 141] on span "Close" at bounding box center [457, 142] width 15 height 5
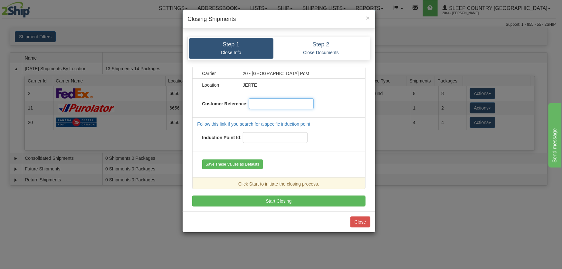
click at [261, 102] on input "text" at bounding box center [281, 103] width 65 height 11
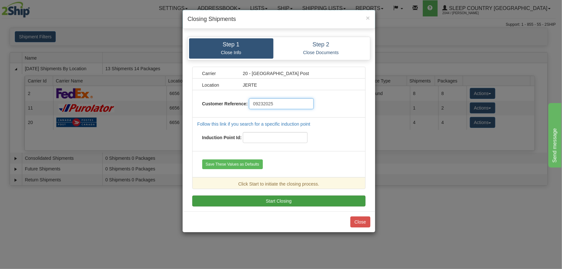
type input "09232025"
click at [283, 199] on button "Start Closing" at bounding box center [278, 201] width 173 height 11
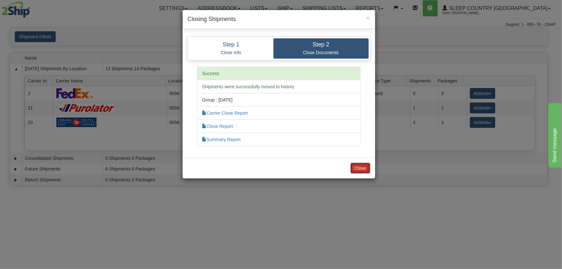
click at [364, 167] on button "Close" at bounding box center [360, 168] width 20 height 11
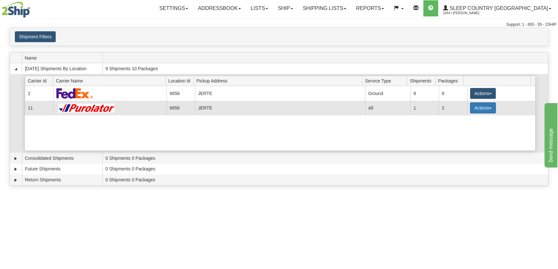
click at [474, 110] on button "Actions" at bounding box center [483, 107] width 26 height 11
click at [464, 137] on span "Pickup" at bounding box center [458, 136] width 17 height 5
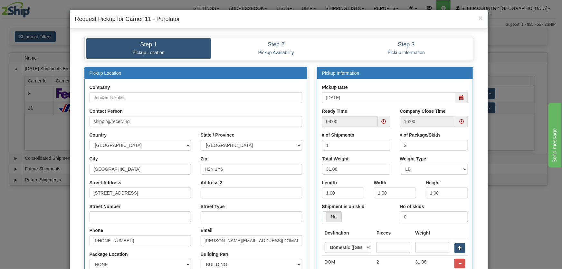
click at [459, 98] on span at bounding box center [461, 97] width 5 height 5
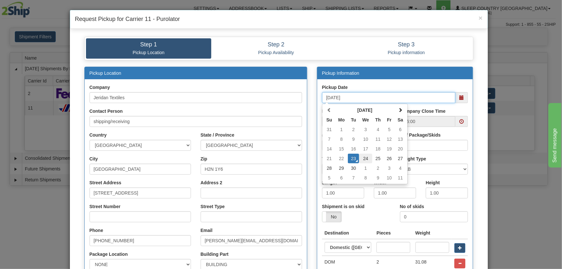
click at [362, 161] on td "24" at bounding box center [365, 159] width 13 height 10
type input "09/24/2025"
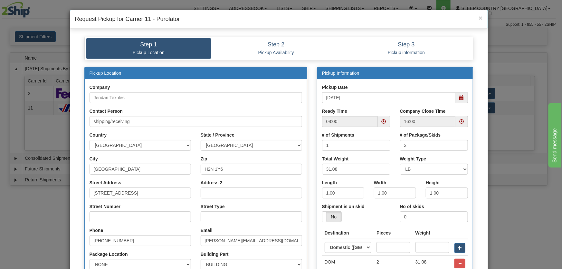
click at [382, 119] on span at bounding box center [384, 121] width 5 height 5
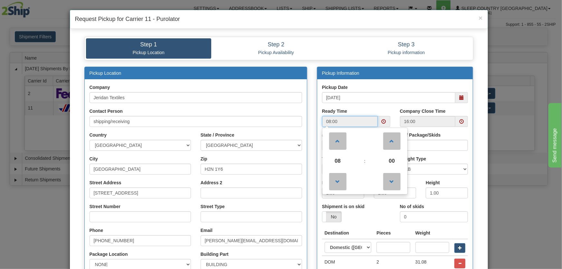
drag, startPoint x: 335, startPoint y: 158, endPoint x: 340, endPoint y: 158, distance: 4.6
click at [336, 158] on span "08" at bounding box center [337, 160] width 17 height 17
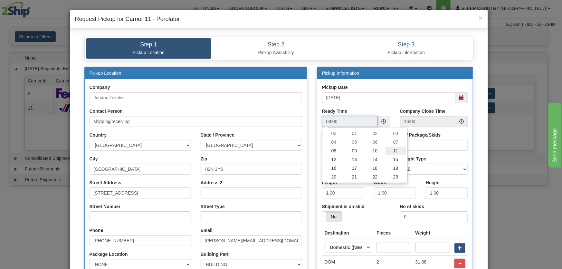
click at [392, 152] on td "11" at bounding box center [396, 151] width 21 height 9
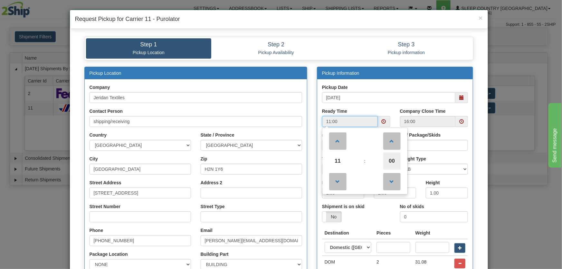
click at [390, 154] on span "00" at bounding box center [391, 160] width 17 height 17
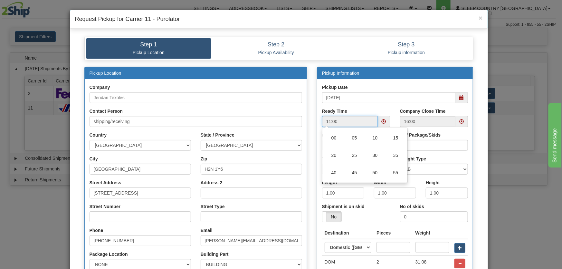
click at [370, 156] on td "30" at bounding box center [375, 155] width 21 height 17
type input "11:30"
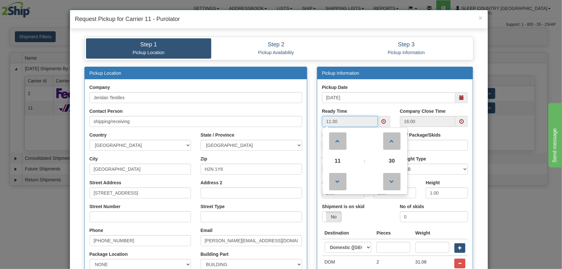
scroll to position [141, 0]
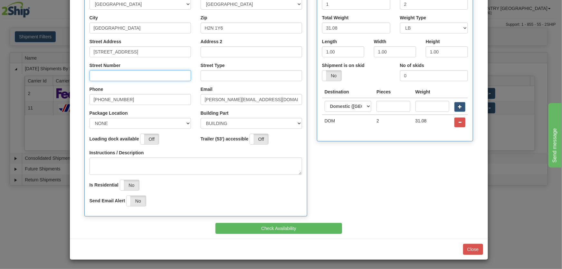
click at [110, 77] on input "Street Number" at bounding box center [140, 75] width 101 height 11
type input "8750"
click at [206, 71] on input "Street Type" at bounding box center [251, 75] width 101 height 11
type input "ave"
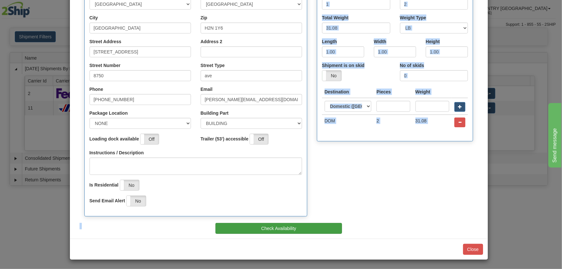
click at [273, 222] on div "Pickup Location Company Jeridan Textiles Contact Person Country" at bounding box center [279, 80] width 399 height 309
click at [274, 226] on button "Check Availability" at bounding box center [279, 228] width 127 height 11
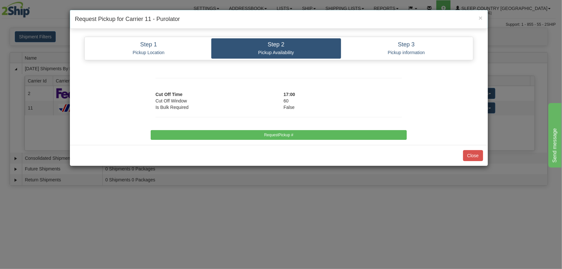
scroll to position [0, 0]
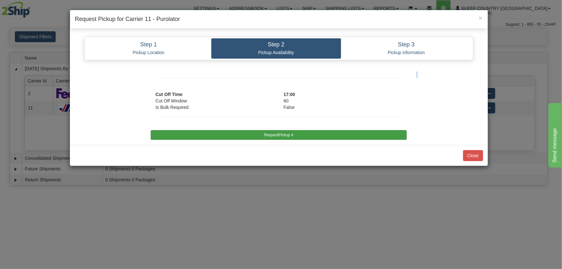
drag, startPoint x: 288, startPoint y: 140, endPoint x: 290, endPoint y: 133, distance: 6.6
click at [289, 136] on div "Step 1 Pickup Location Step 2 Pickup Availability Step 3 Pickup information Pic…" at bounding box center [279, 88] width 418 height 113
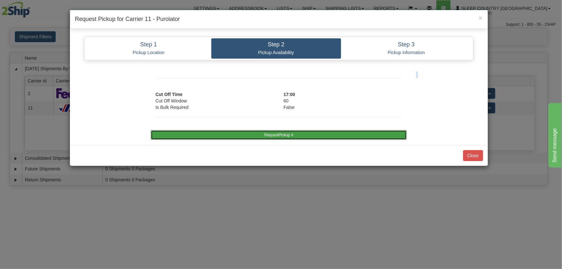
click at [290, 134] on button "RequestPickup #" at bounding box center [279, 135] width 256 height 10
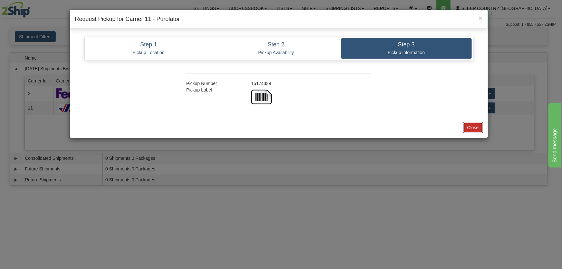
click at [477, 130] on button "Close" at bounding box center [473, 127] width 20 height 11
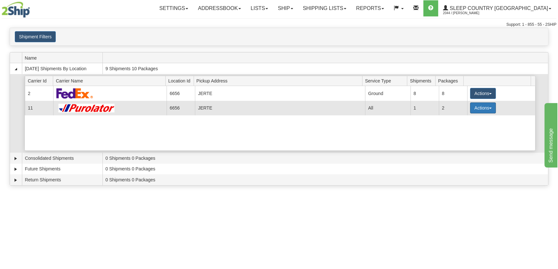
click at [485, 106] on button "Actions" at bounding box center [483, 107] width 26 height 11
click at [464, 130] on span "Close" at bounding box center [457, 128] width 15 height 5
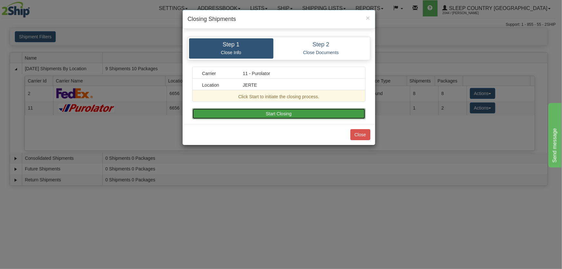
click at [326, 115] on button "Start Closing" at bounding box center [278, 113] width 173 height 11
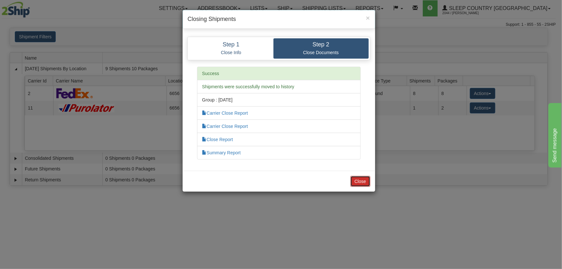
click at [361, 178] on button "Close" at bounding box center [360, 181] width 20 height 11
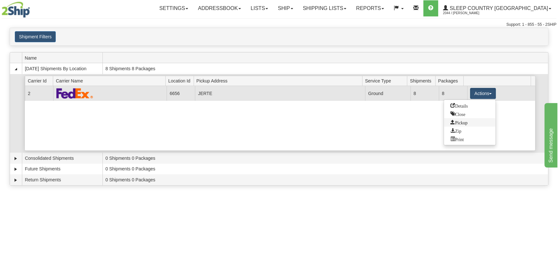
click at [472, 119] on link "Pickup" at bounding box center [470, 122] width 52 height 8
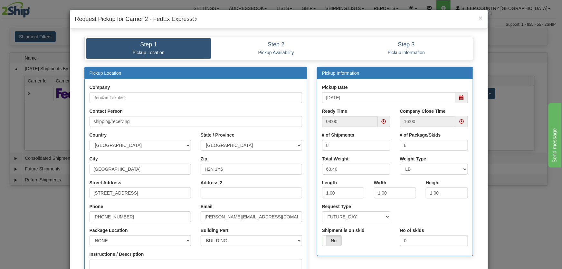
click at [459, 99] on span at bounding box center [461, 97] width 5 height 5
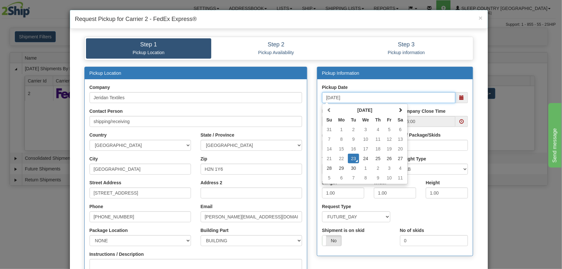
drag, startPoint x: 363, startPoint y: 157, endPoint x: 377, endPoint y: 148, distance: 16.4
click at [364, 157] on td "24" at bounding box center [365, 159] width 13 height 10
type input "09/24/2025"
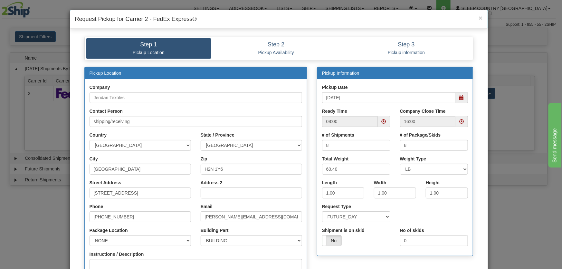
click at [384, 122] on span at bounding box center [384, 121] width 13 height 11
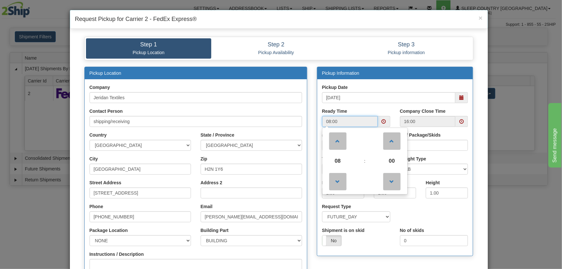
drag, startPoint x: 336, startPoint y: 163, endPoint x: 353, endPoint y: 161, distance: 17.2
click at [338, 163] on span "08" at bounding box center [337, 160] width 17 height 17
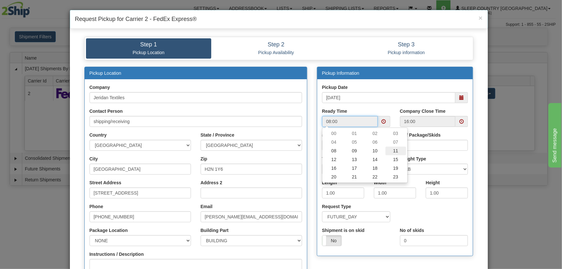
click at [390, 153] on td "11" at bounding box center [396, 151] width 21 height 9
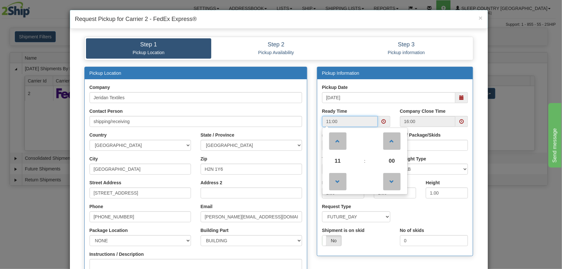
click at [390, 153] on span "00" at bounding box center [391, 160] width 17 height 17
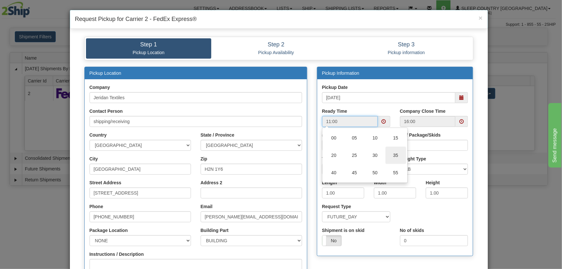
click at [386, 157] on td "35" at bounding box center [396, 155] width 21 height 17
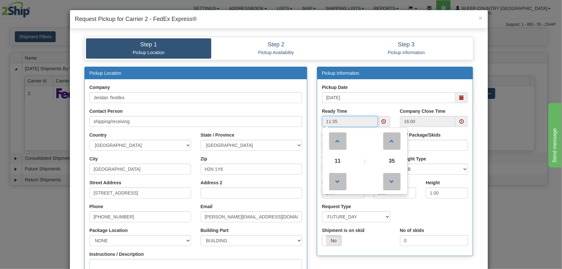
click at [385, 159] on span "35" at bounding box center [391, 160] width 17 height 17
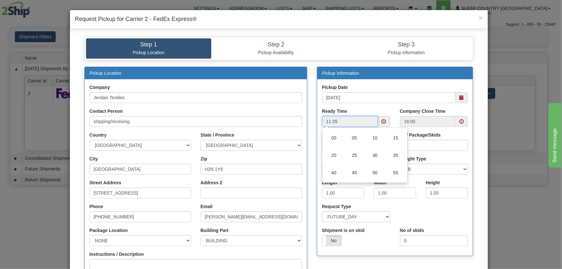
click at [379, 157] on td "30" at bounding box center [375, 155] width 21 height 17
type input "11:30"
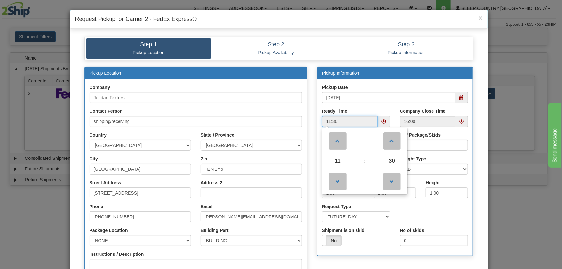
scroll to position [125, 0]
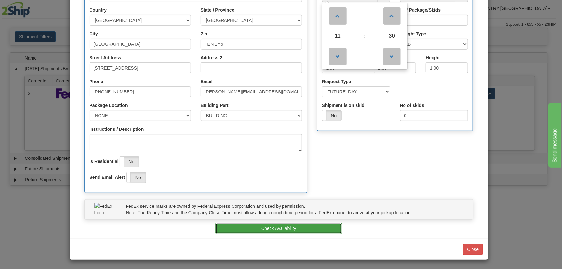
click at [278, 229] on button "Check Availability" at bounding box center [279, 228] width 127 height 11
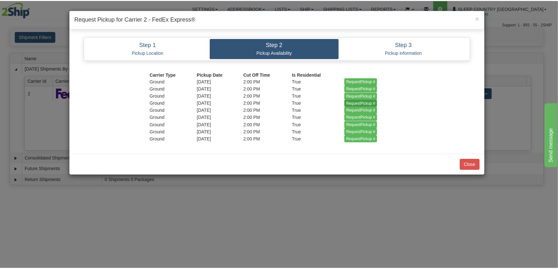
scroll to position [0, 0]
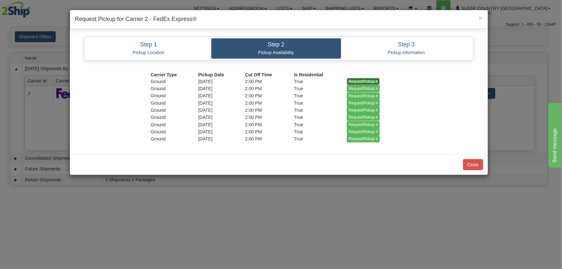
click at [364, 78] on input "RequestPickup #" at bounding box center [363, 81] width 33 height 7
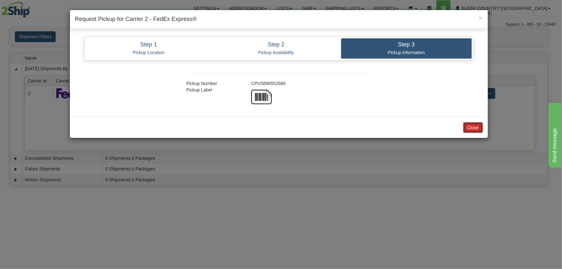
click at [469, 127] on button "Close" at bounding box center [473, 127] width 20 height 11
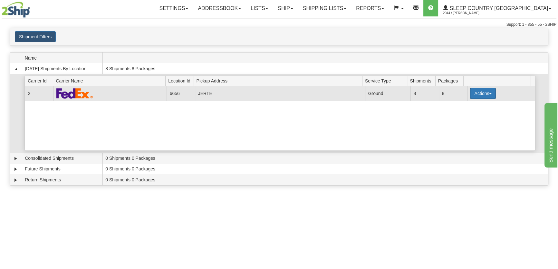
click at [483, 96] on button "Actions" at bounding box center [483, 93] width 26 height 11
click at [473, 116] on link "Close" at bounding box center [470, 114] width 52 height 8
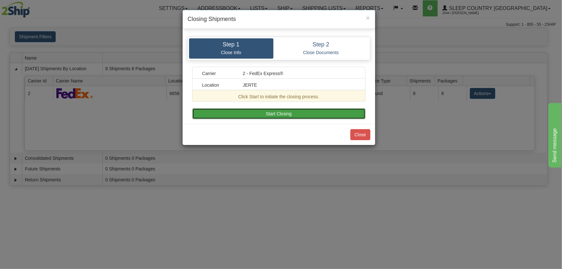
click at [299, 116] on button "Start Closing" at bounding box center [278, 113] width 173 height 11
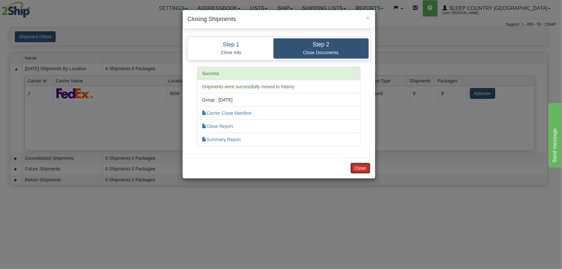
click at [365, 167] on button "Close" at bounding box center [360, 168] width 20 height 11
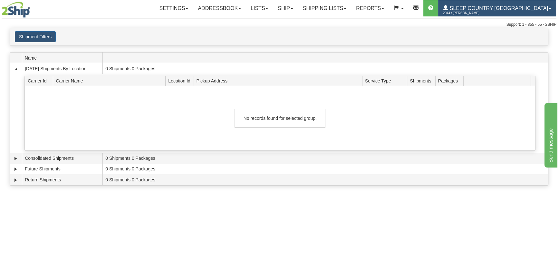
click at [492, 16] on div "Toggle navigation Settings Shipping Preferences Fields Preferences New" at bounding box center [279, 14] width 558 height 28
click at [490, 13] on span "2044 / [PERSON_NAME]" at bounding box center [467, 13] width 48 height 6
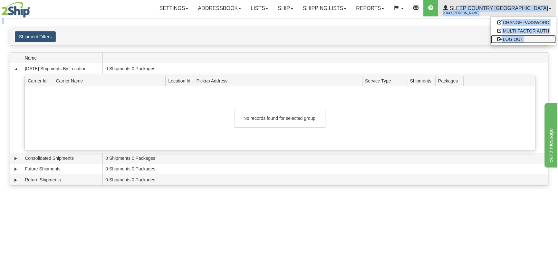
click at [504, 39] on span "LOG OUT" at bounding box center [513, 39] width 20 height 5
